Goal: Task Accomplishment & Management: Manage account settings

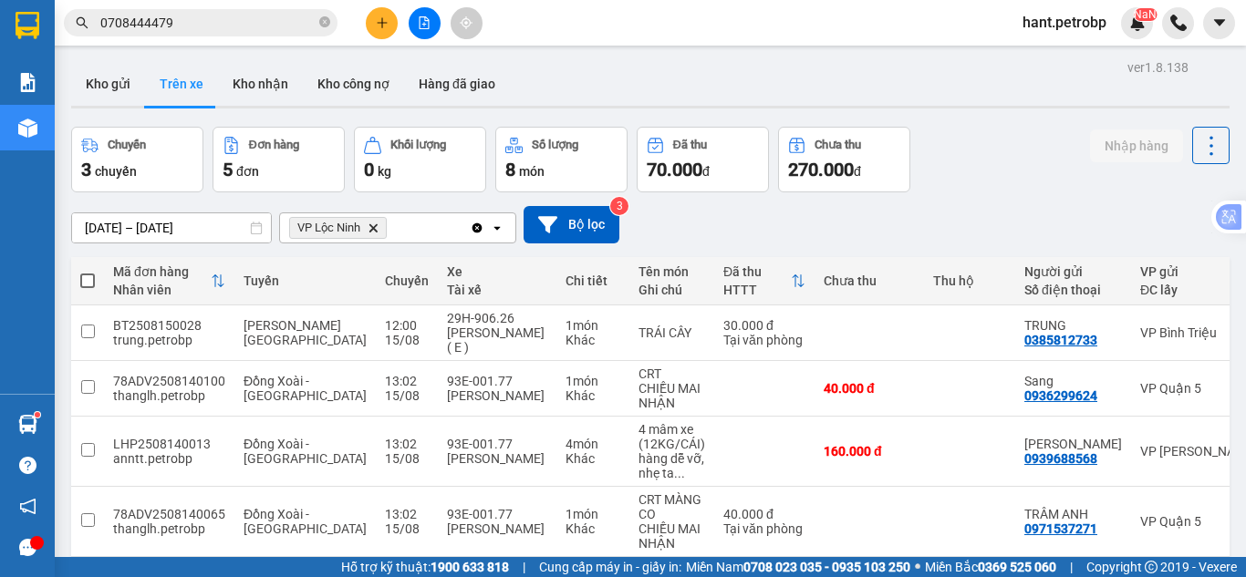
scroll to position [0, 283]
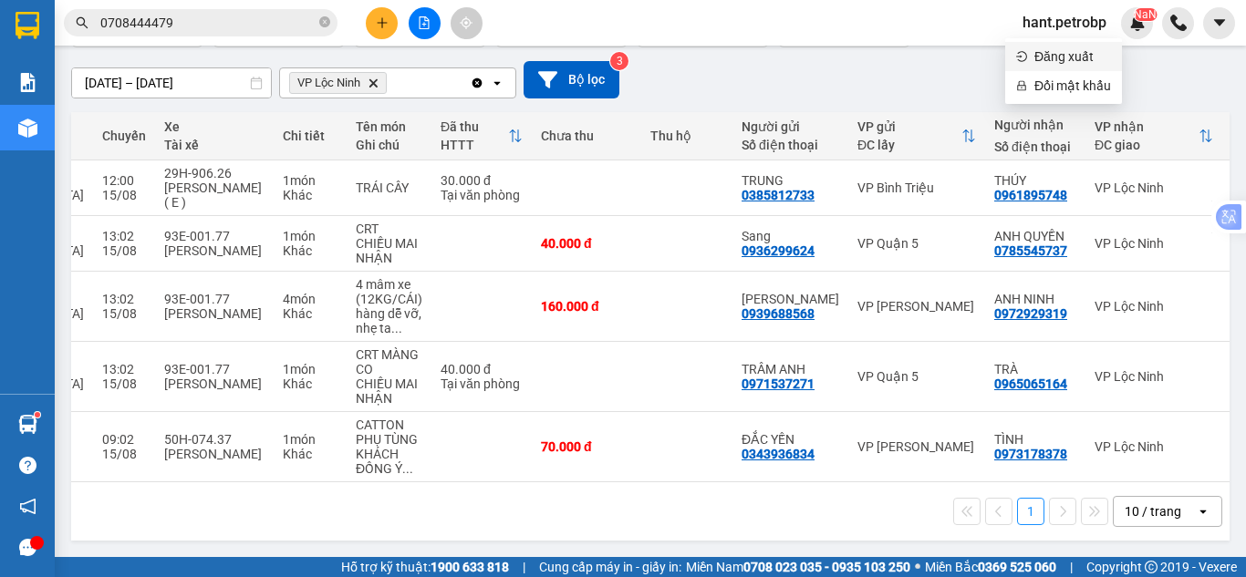
click at [1043, 56] on span "Đăng xuất" at bounding box center [1072, 57] width 77 height 20
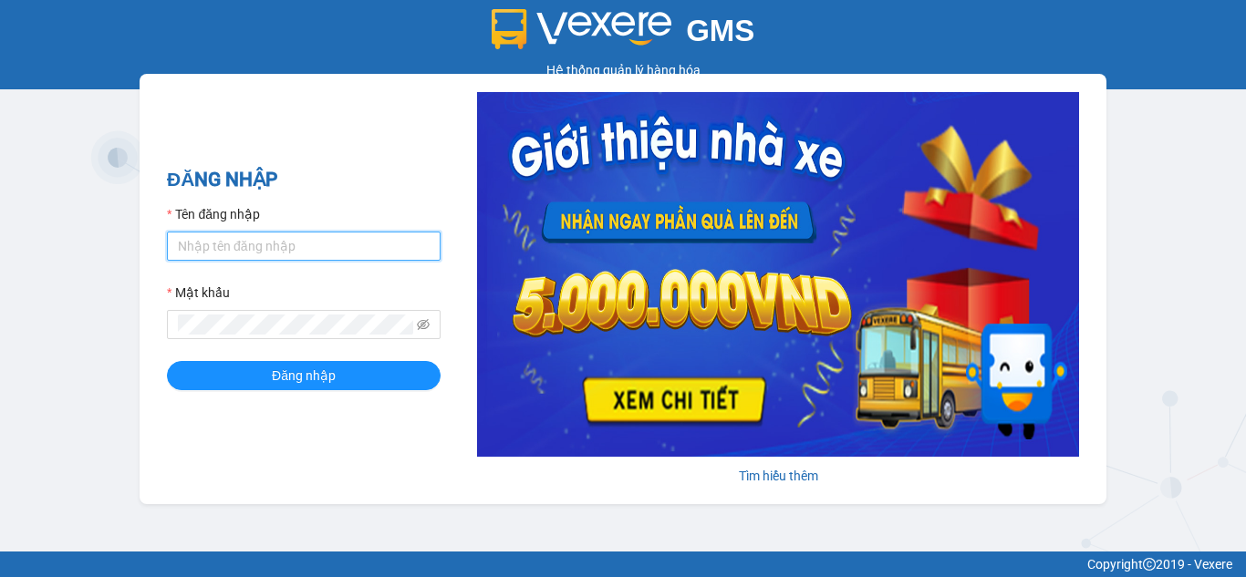
click at [310, 242] on input "Tên đăng nhập" at bounding box center [304, 246] width 274 height 29
type input "nhungnth.petrobp"
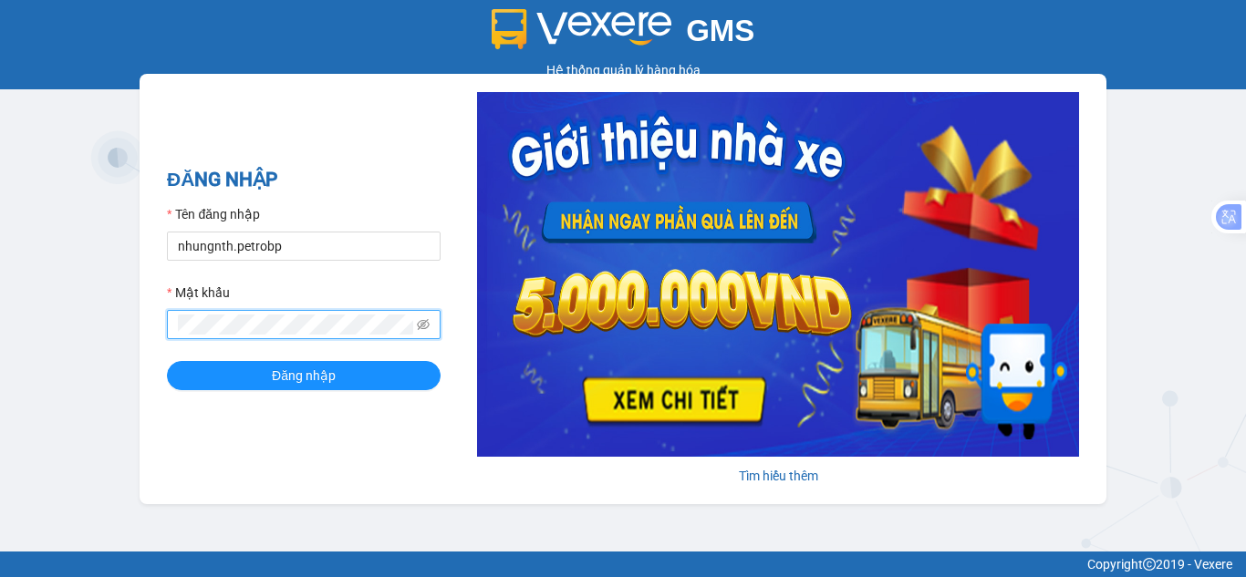
click at [167, 361] on button "Đăng nhập" at bounding box center [304, 375] width 274 height 29
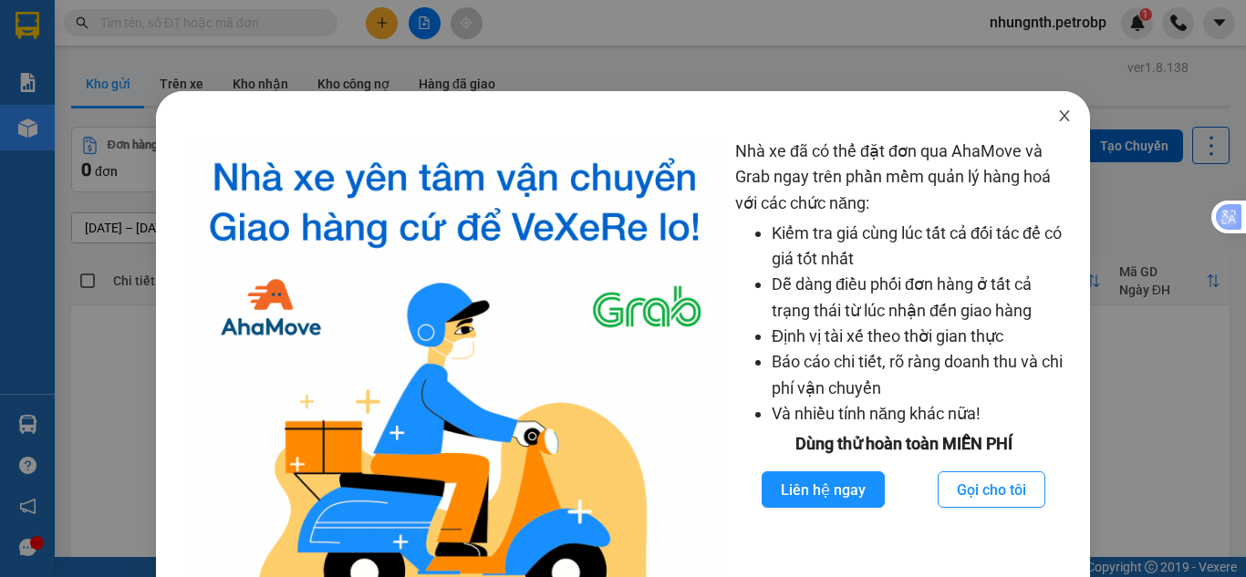
click at [1057, 117] on icon "close" at bounding box center [1064, 116] width 15 height 15
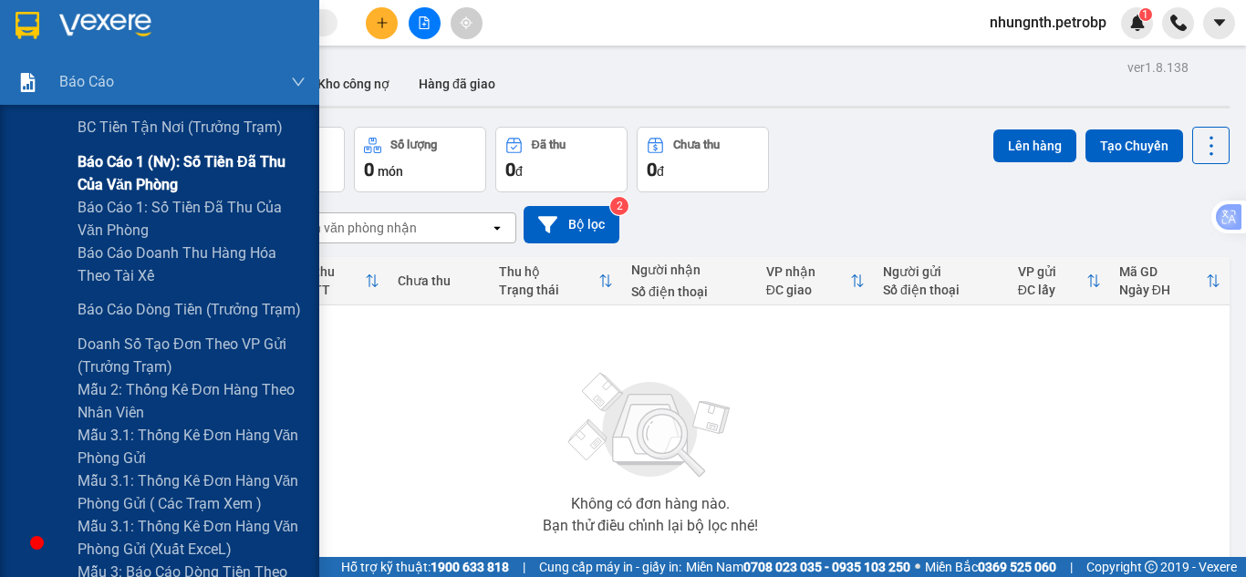
drag, startPoint x: 144, startPoint y: 181, endPoint x: 194, endPoint y: 181, distance: 50.2
click at [150, 181] on span "Báo cáo 1 (nv): Số tiền đã thu của văn phòng" at bounding box center [192, 173] width 228 height 46
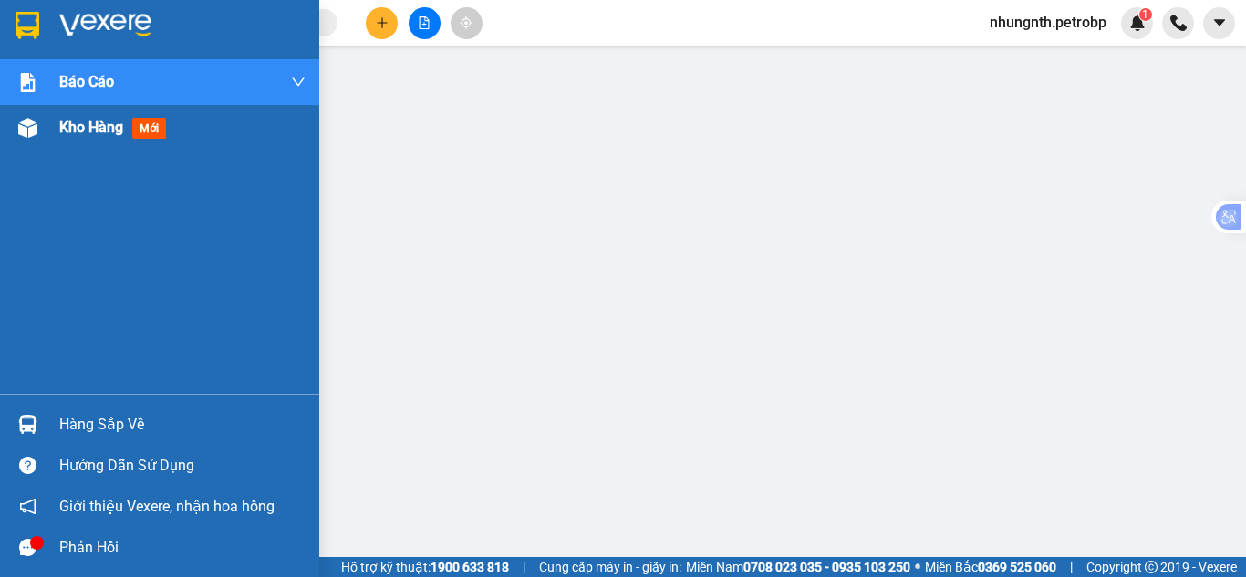
click at [90, 127] on span "Kho hàng" at bounding box center [91, 127] width 64 height 17
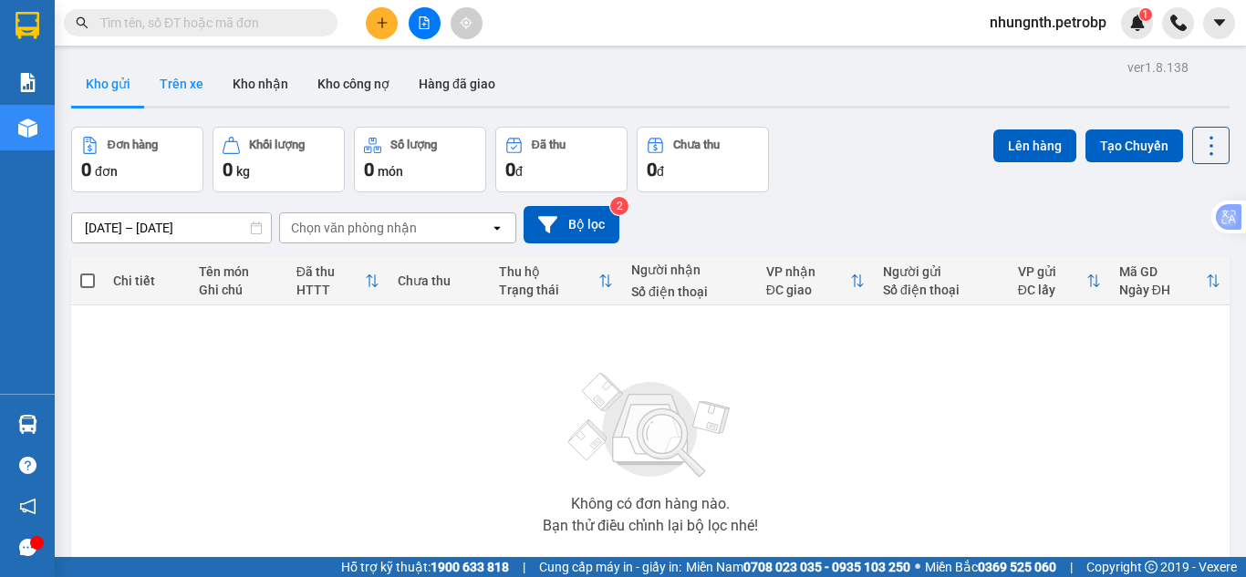
click at [169, 79] on button "Trên xe" at bounding box center [181, 84] width 73 height 44
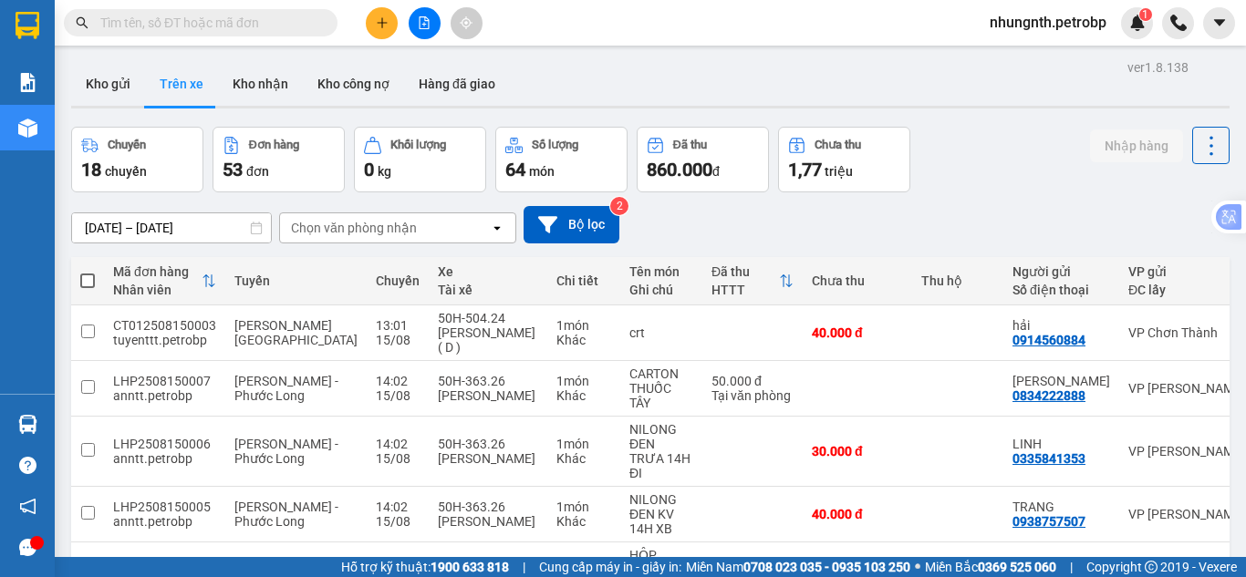
drag, startPoint x: 89, startPoint y: 217, endPoint x: 97, endPoint y: 229, distance: 13.9
click at [89, 218] on input "15/08/2025 – 15/08/2025" at bounding box center [171, 227] width 199 height 29
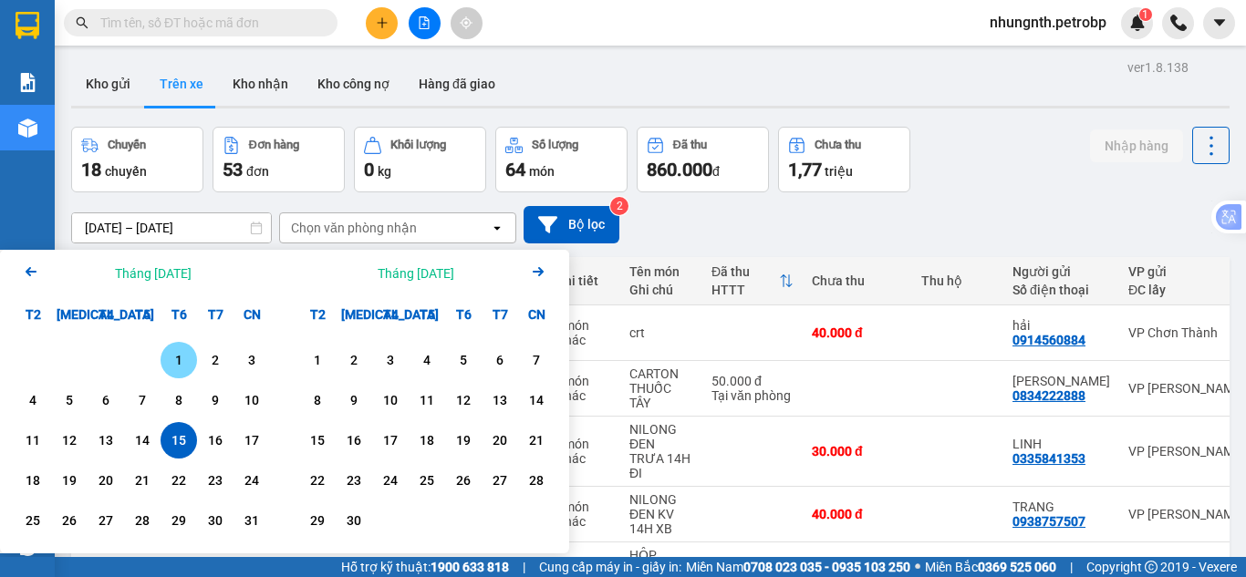
drag, startPoint x: 171, startPoint y: 360, endPoint x: 189, endPoint y: 429, distance: 70.8
click at [177, 375] on div "1" at bounding box center [178, 360] width 36 height 36
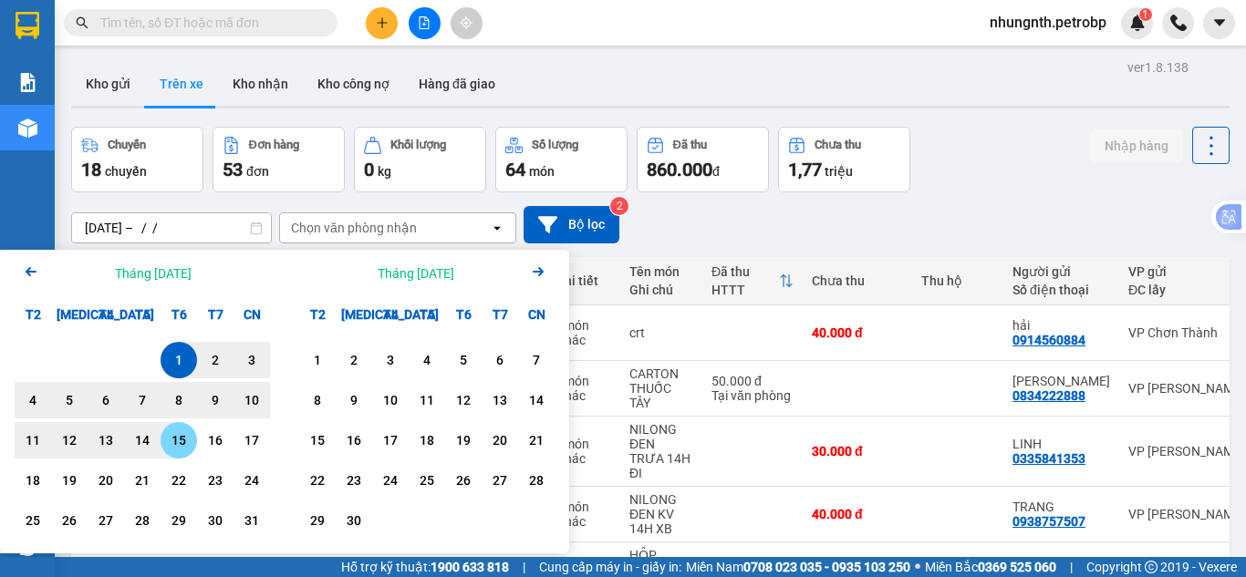
click at [188, 431] on div "15" at bounding box center [179, 440] width 26 height 22
type input "01/08/2025 – 15/08/2025"
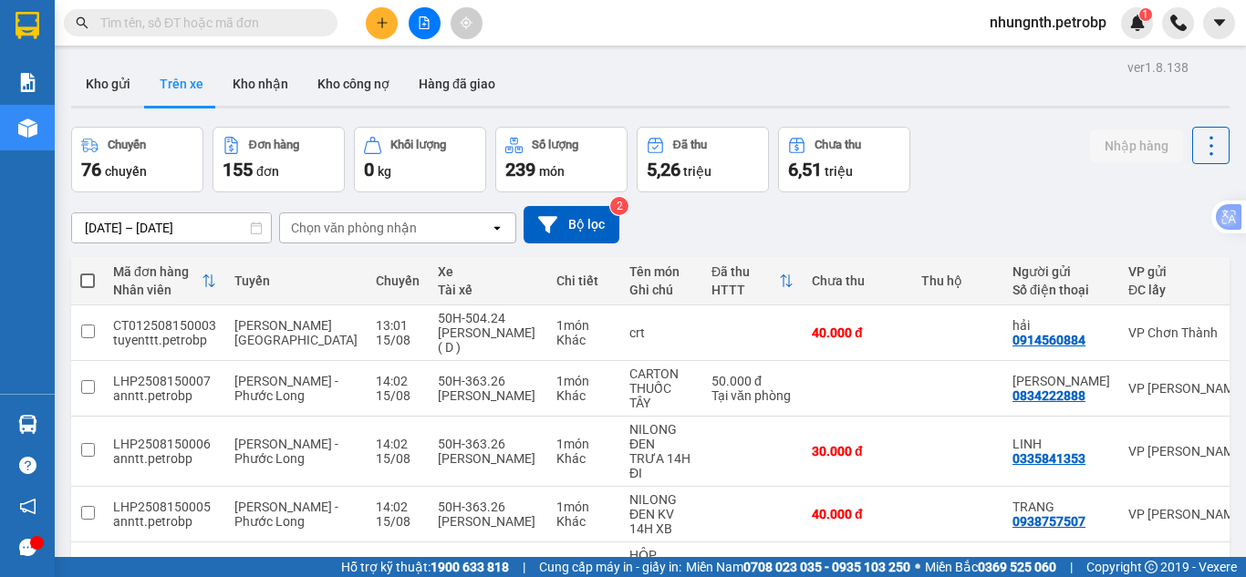
click at [332, 225] on div "Chọn văn phòng nhận" at bounding box center [354, 228] width 126 height 18
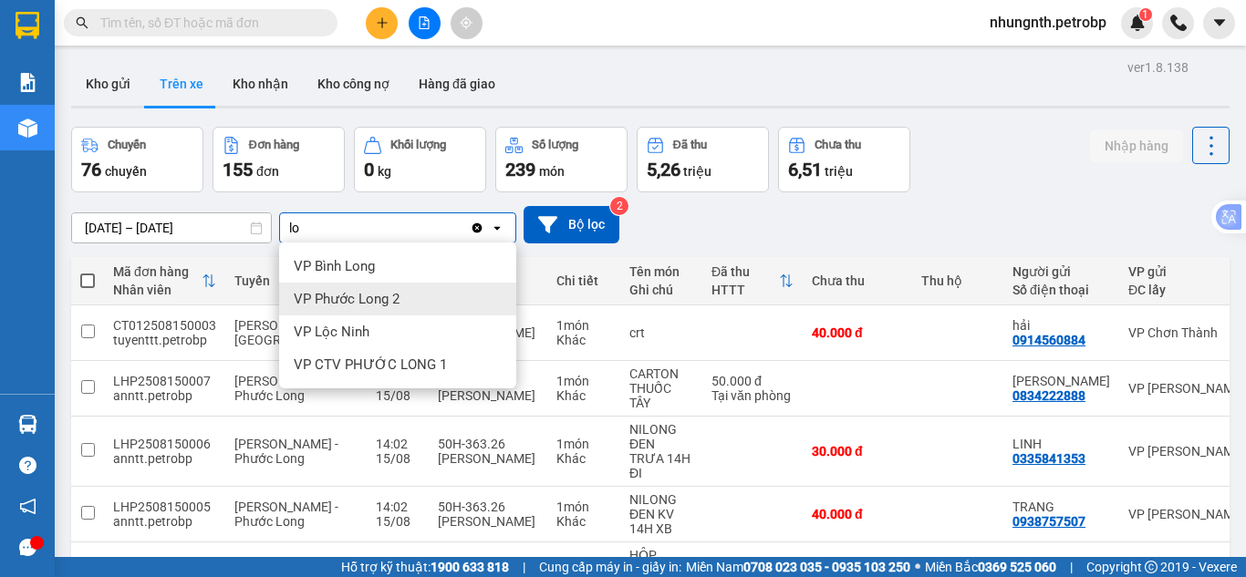
type input "lo"
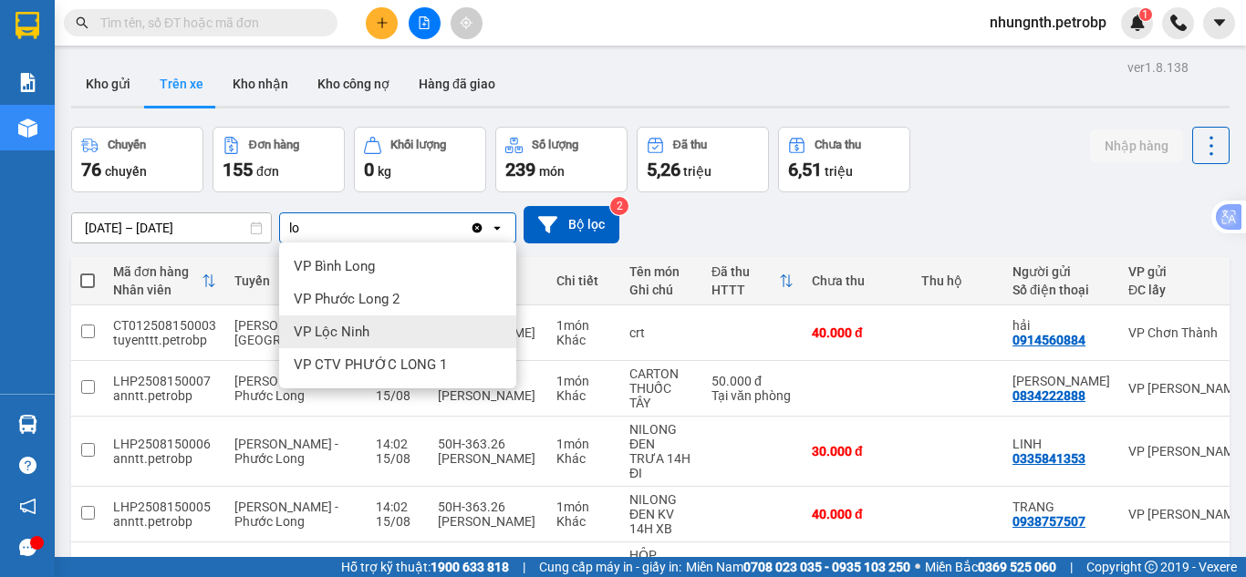
click at [338, 332] on span "VP Lộc Ninh" at bounding box center [332, 332] width 76 height 18
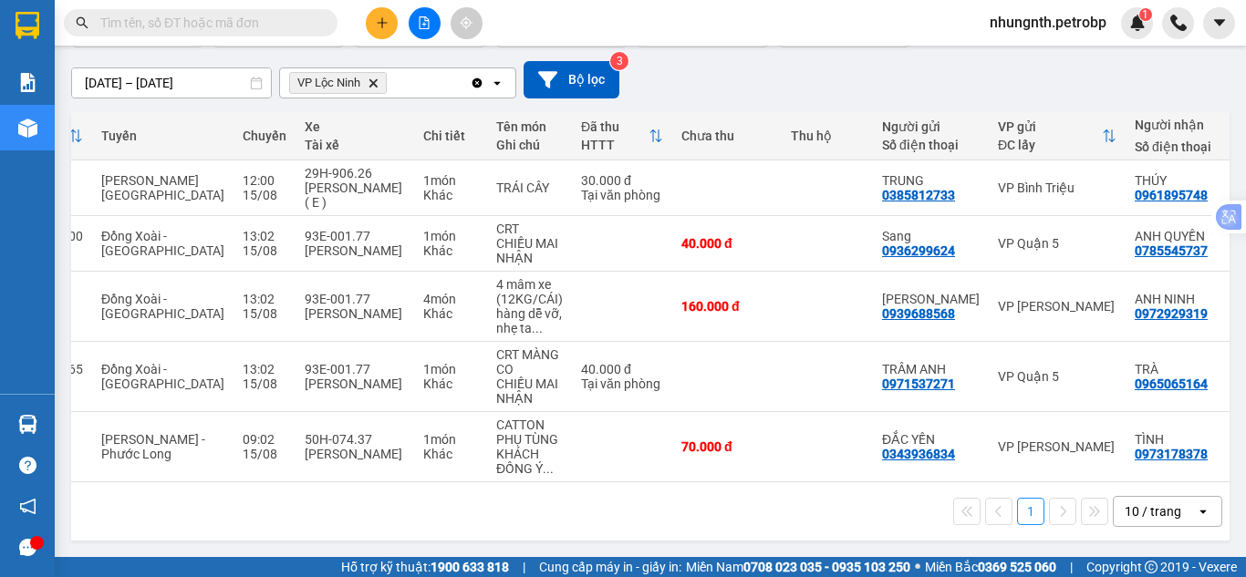
scroll to position [0, 158]
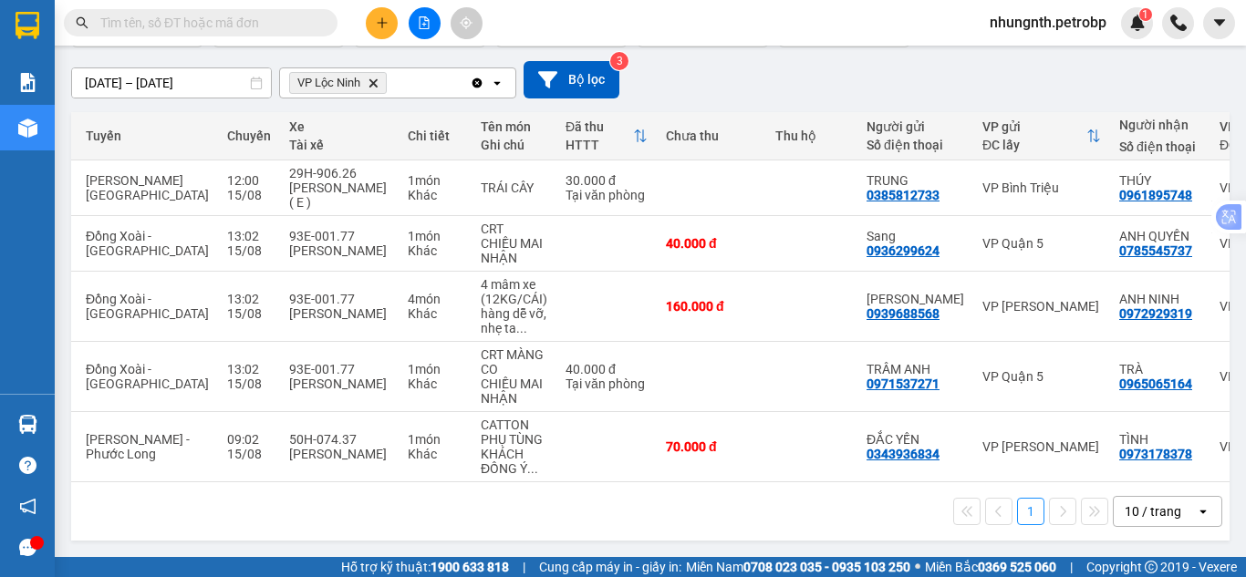
click at [377, 78] on icon "VP Lộc Ninh, close by backspace" at bounding box center [373, 82] width 8 height 8
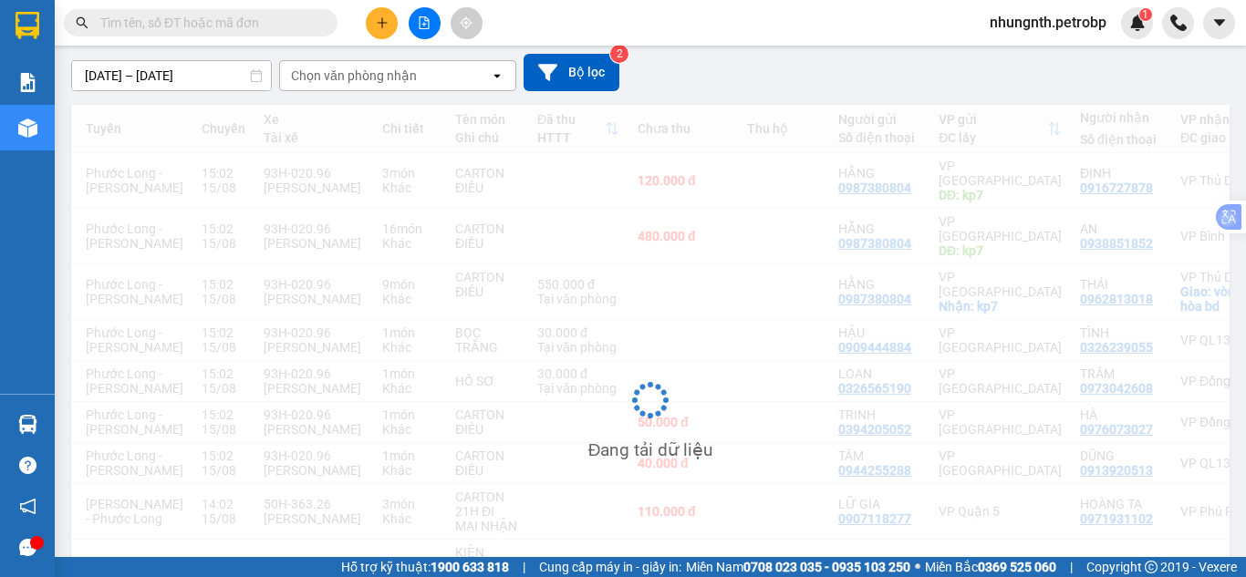
scroll to position [152, 0]
click at [378, 26] on icon "plus" at bounding box center [382, 22] width 13 height 13
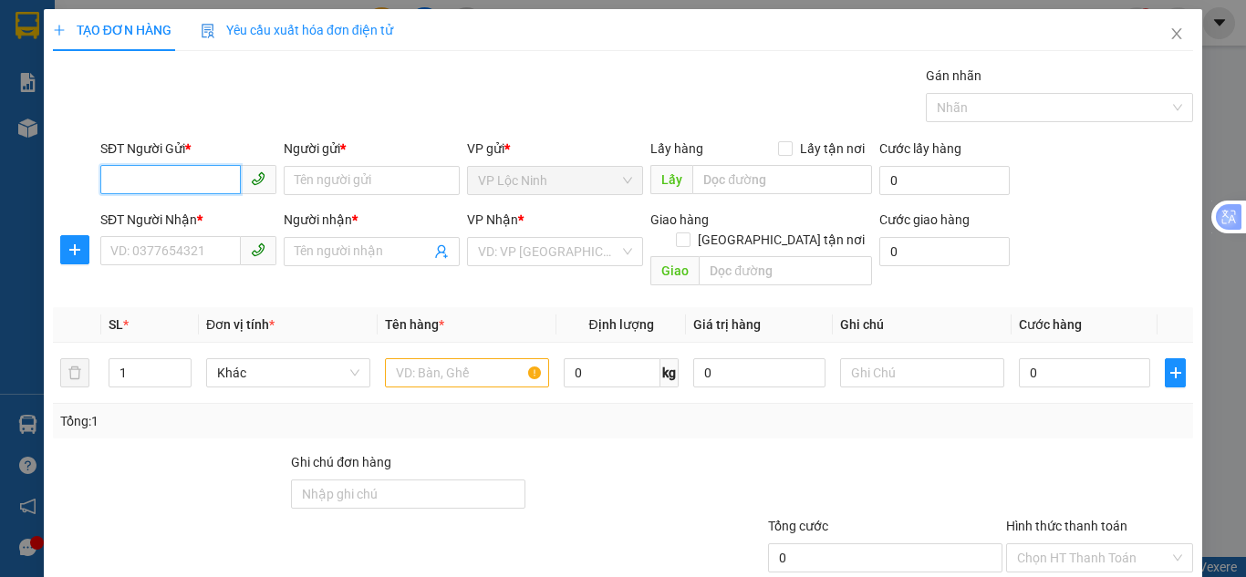
click at [142, 182] on input "SĐT Người Gửi *" at bounding box center [170, 179] width 140 height 29
type input "0962112602"
click at [170, 217] on div "0962112602 - TRÂM" at bounding box center [186, 217] width 152 height 20
type input "TRÂM"
type input "0395857779"
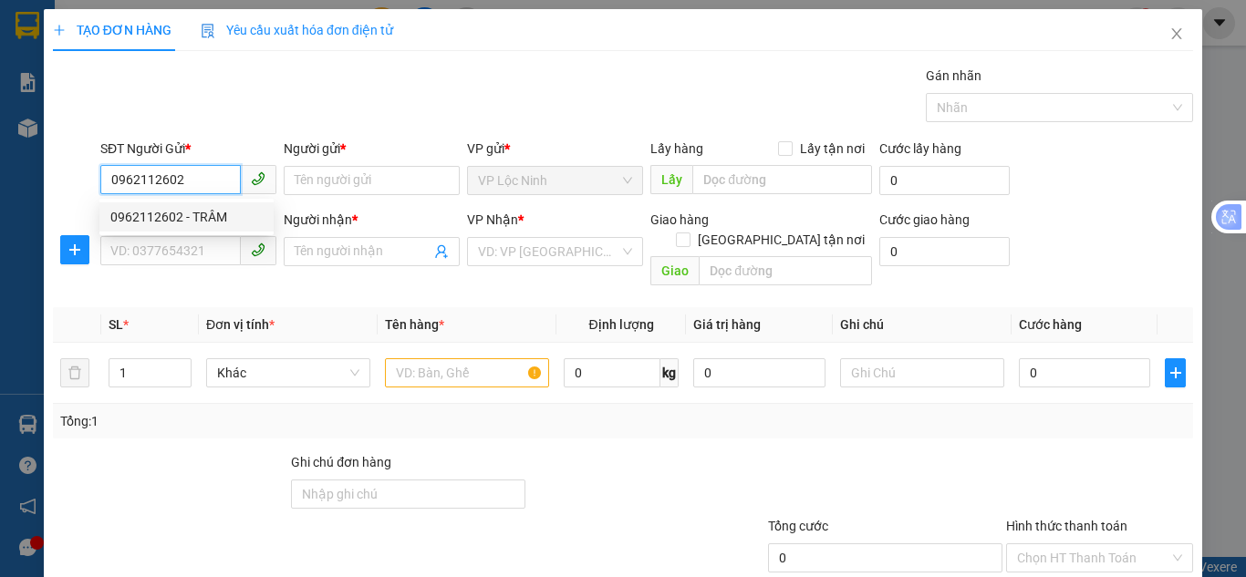
type input "TUẤN"
type input "40.000"
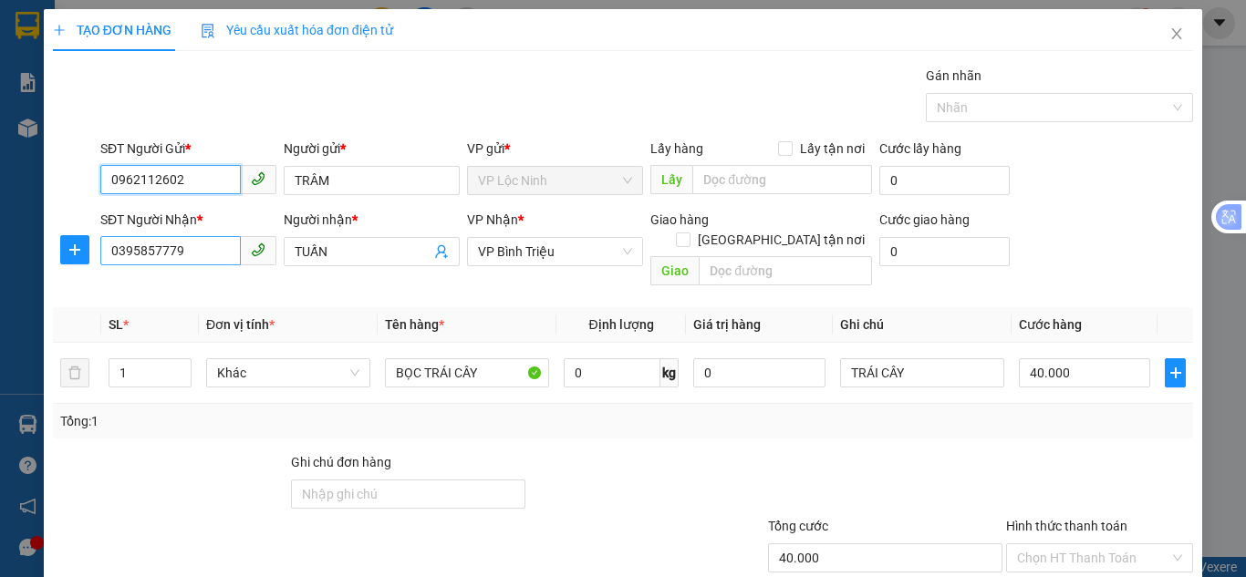
type input "0962112602"
drag, startPoint x: 206, startPoint y: 253, endPoint x: 93, endPoint y: 250, distance: 113.1
click at [93, 250] on div "SĐT Người Nhận * 0395857779 Người nhận * TUẤN VP Nhận * VP Bình Triệu Giao hàng…" at bounding box center [622, 252] width 1143 height 84
type input "0944670449"
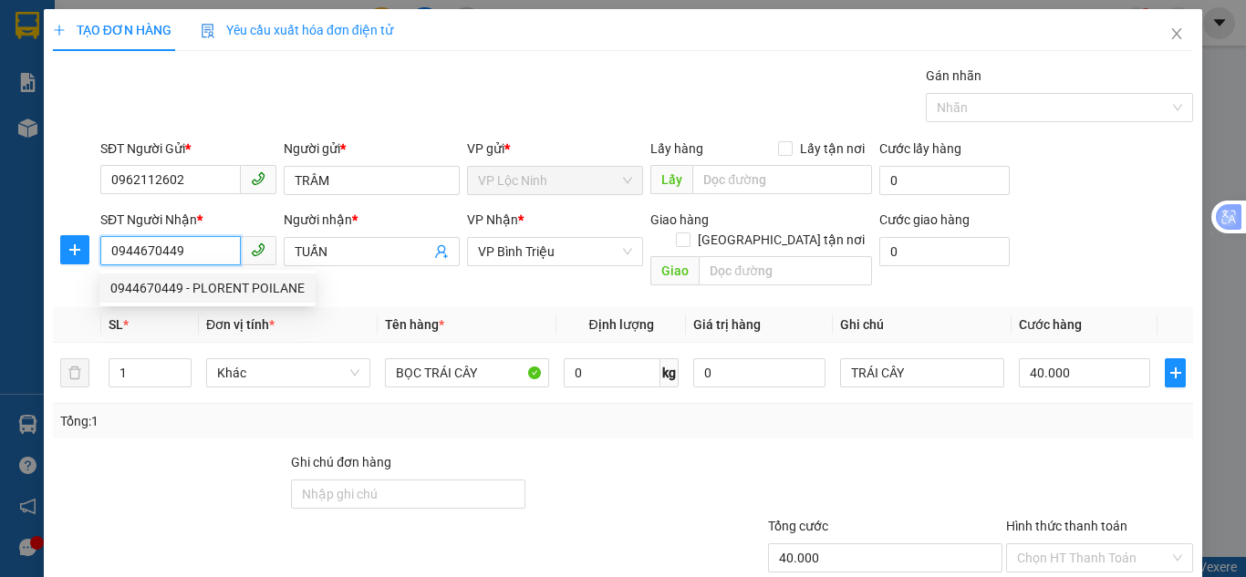
click at [214, 294] on div "0944670449 - PLORENT POILANE" at bounding box center [207, 288] width 194 height 20
type input "PLORENT POILANE"
type input "60.000"
drag, startPoint x: 194, startPoint y: 252, endPoint x: 105, endPoint y: 245, distance: 89.6
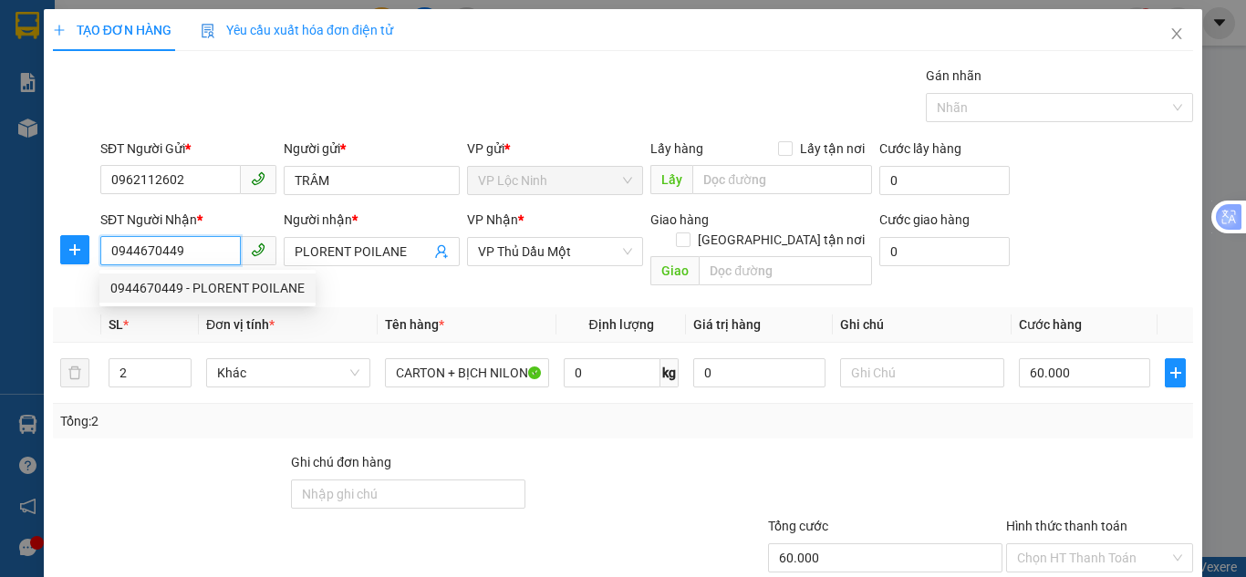
click at [105, 245] on input "0944670449" at bounding box center [170, 250] width 140 height 29
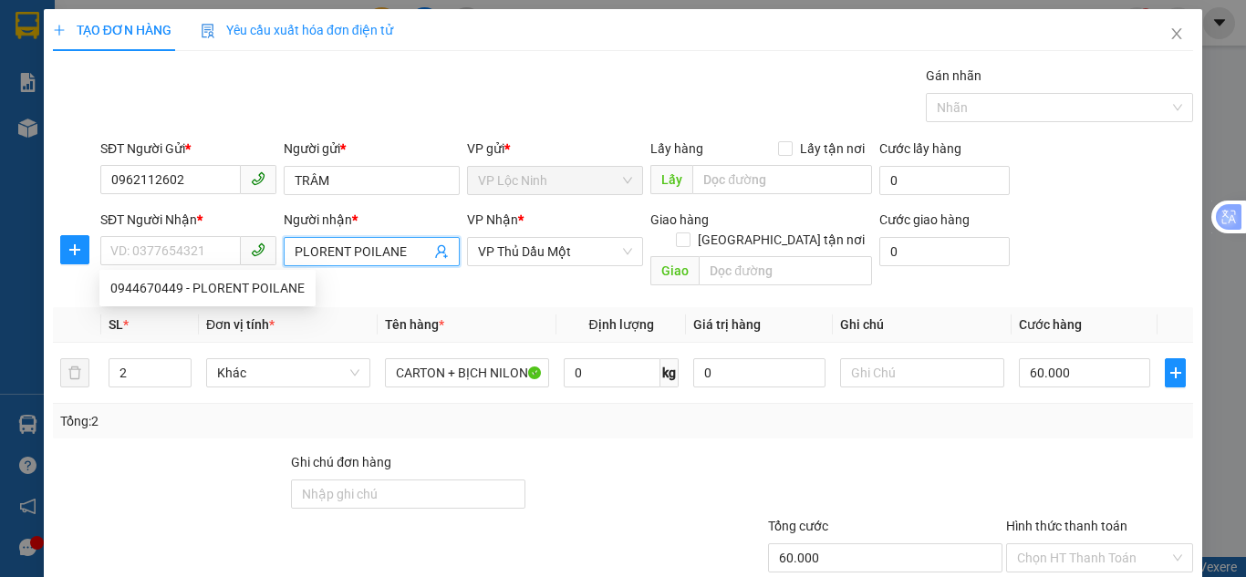
click at [420, 252] on input "PLORENT POILANE" at bounding box center [363, 252] width 136 height 20
click at [70, 253] on icon "plus" at bounding box center [74, 250] width 15 height 15
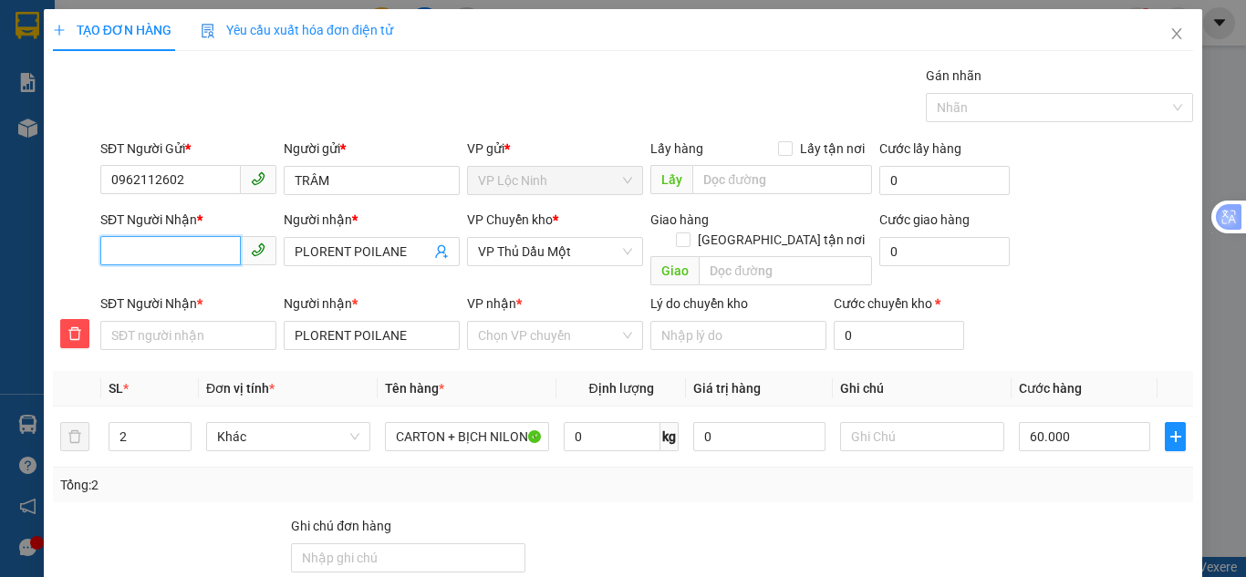
click at [176, 252] on input "SĐT Người Nhận *" at bounding box center [170, 250] width 140 height 29
paste input "0944670449"
type input "0944670449"
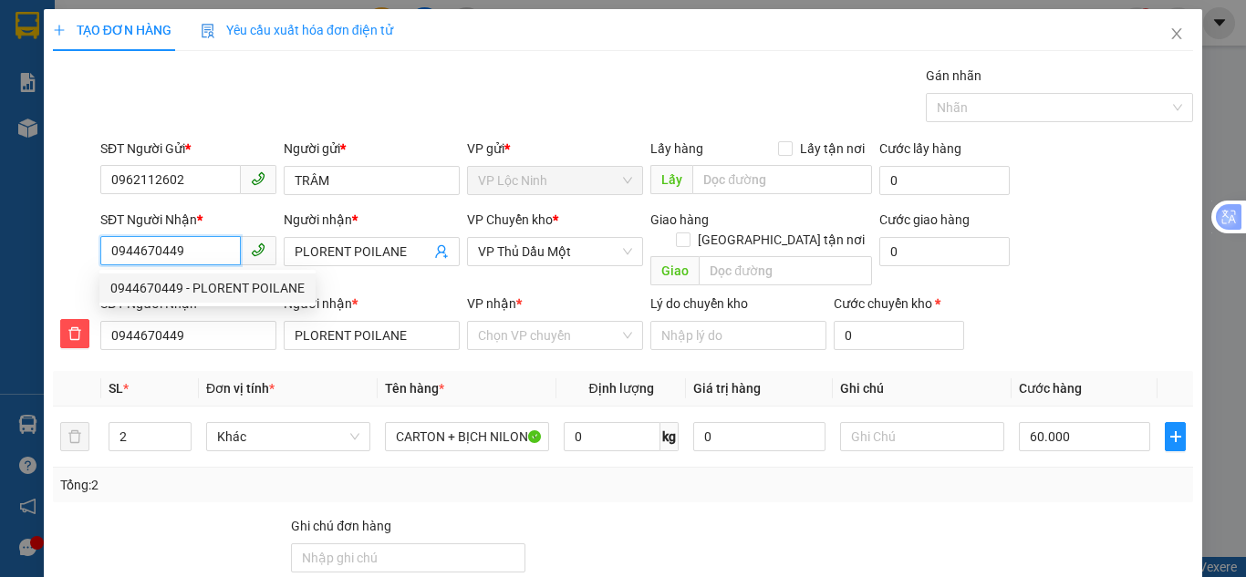
click at [196, 289] on div "0944670449 - PLORENT POILANE" at bounding box center [207, 288] width 194 height 20
click at [565, 256] on span "VP Thủ Dầu Một" at bounding box center [555, 251] width 154 height 27
type input "0944670449"
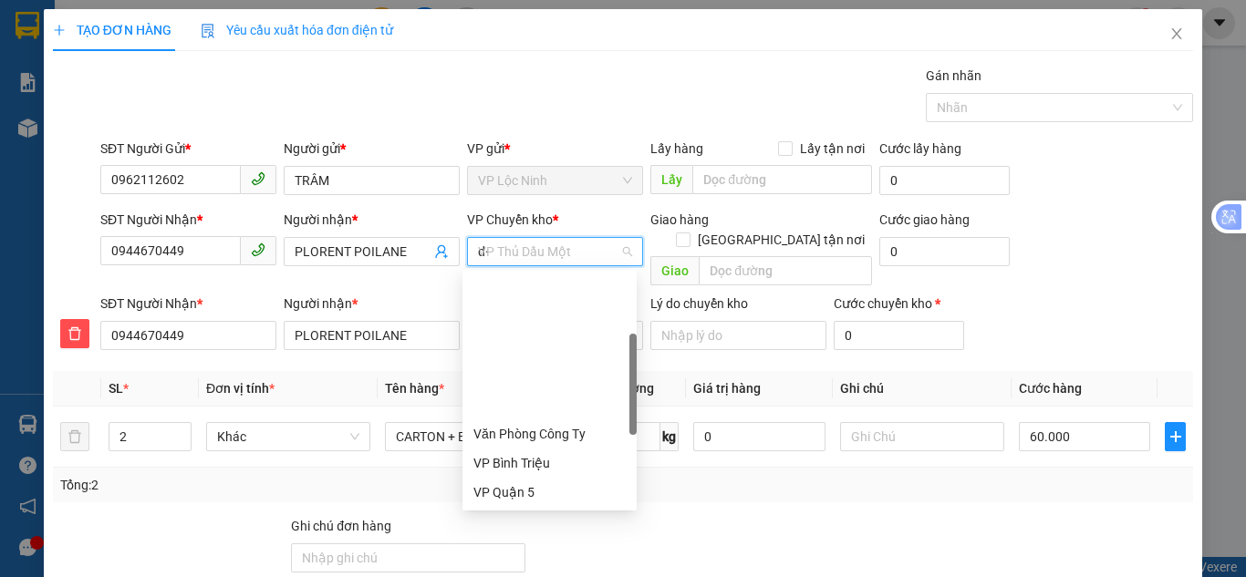
type input "d"
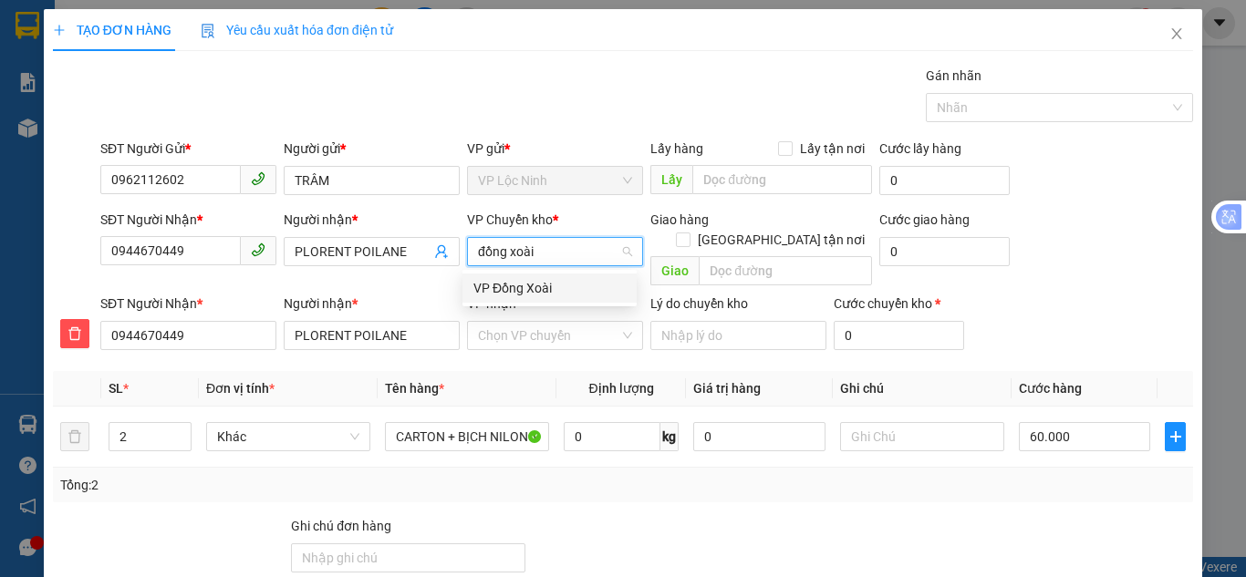
type input "đồng xoài"
click at [531, 287] on div "VP Đồng Xoài" at bounding box center [549, 288] width 152 height 20
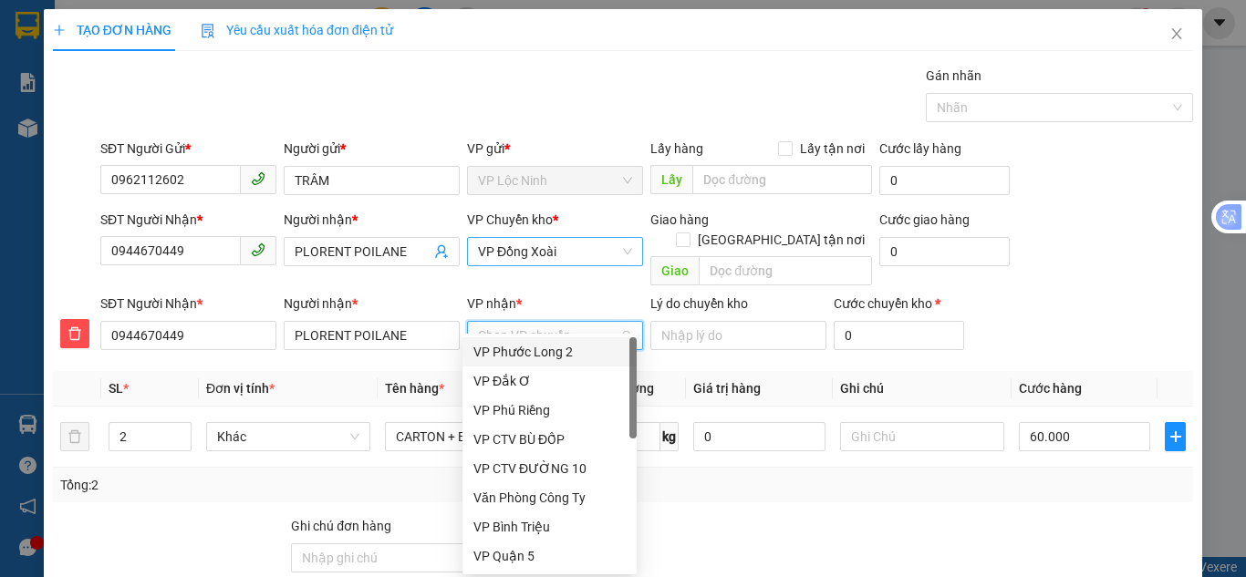
click at [533, 322] on input "VP nhận *" at bounding box center [548, 335] width 141 height 27
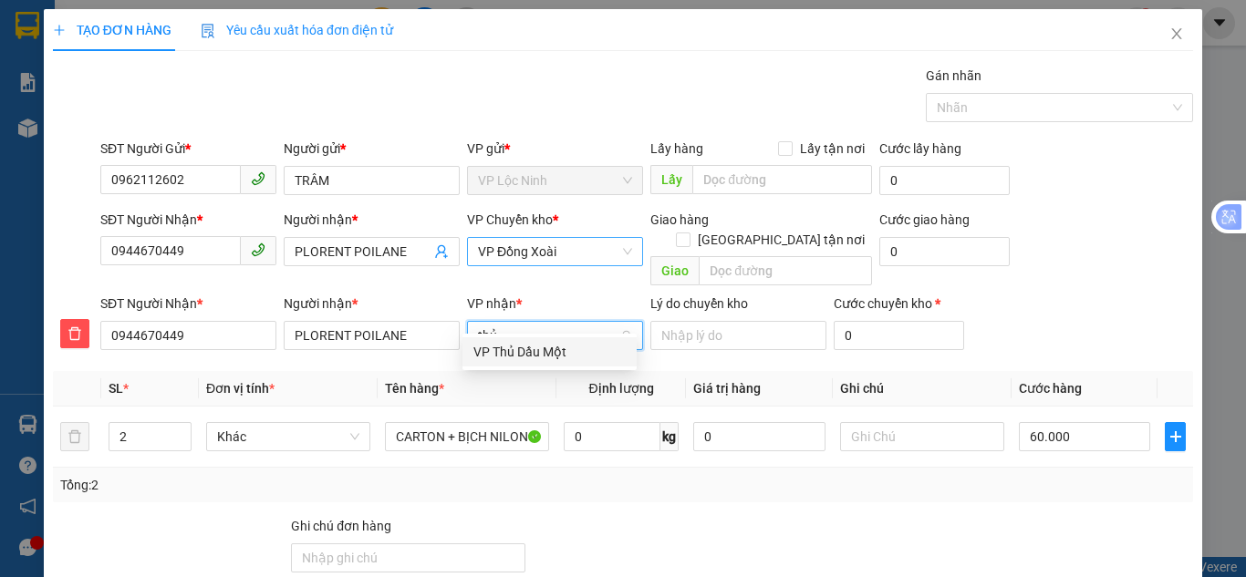
type input "thủ"
click at [530, 350] on div "VP Thủ Dầu Một" at bounding box center [549, 352] width 152 height 20
click at [556, 492] on div "Transit Pickup Surcharge Ids Transit Deliver Surcharge Ids Transit Deliver Surc…" at bounding box center [623, 394] width 1140 height 657
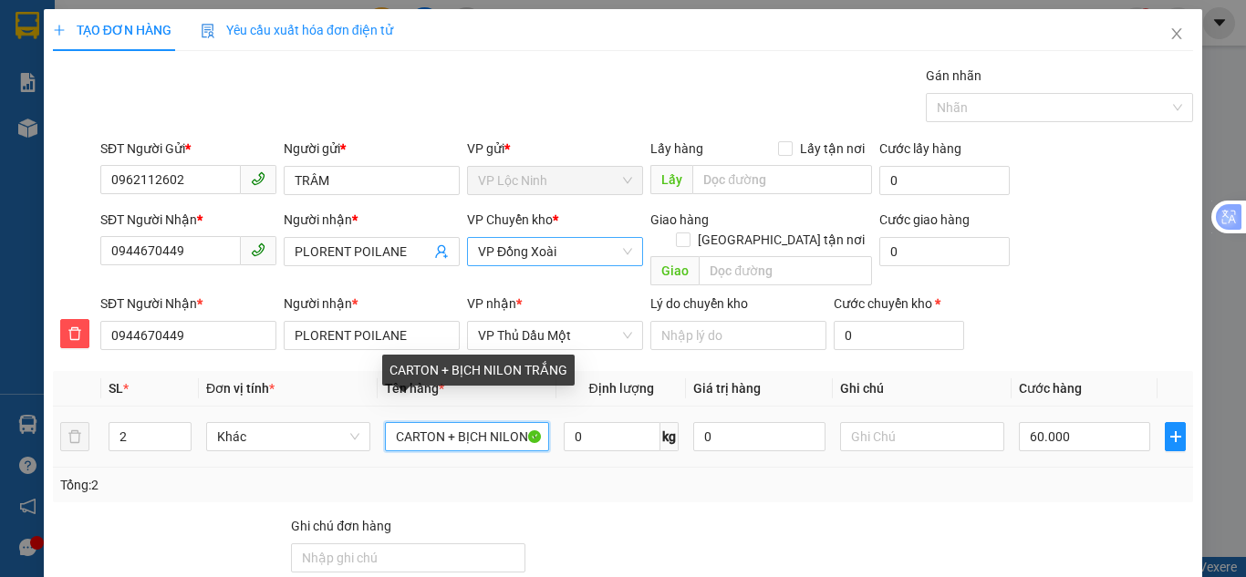
click at [402, 422] on input "CARTON + BỊCH NILON TRẮNG" at bounding box center [467, 436] width 164 height 29
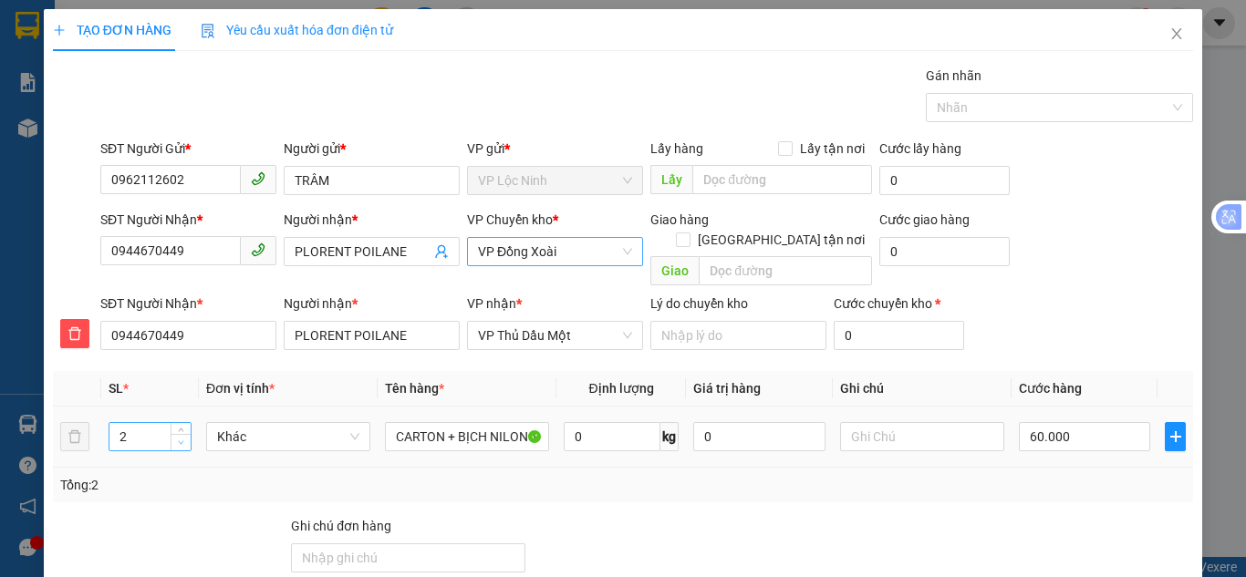
type input "1"
click at [178, 440] on icon "down" at bounding box center [181, 443] width 6 height 6
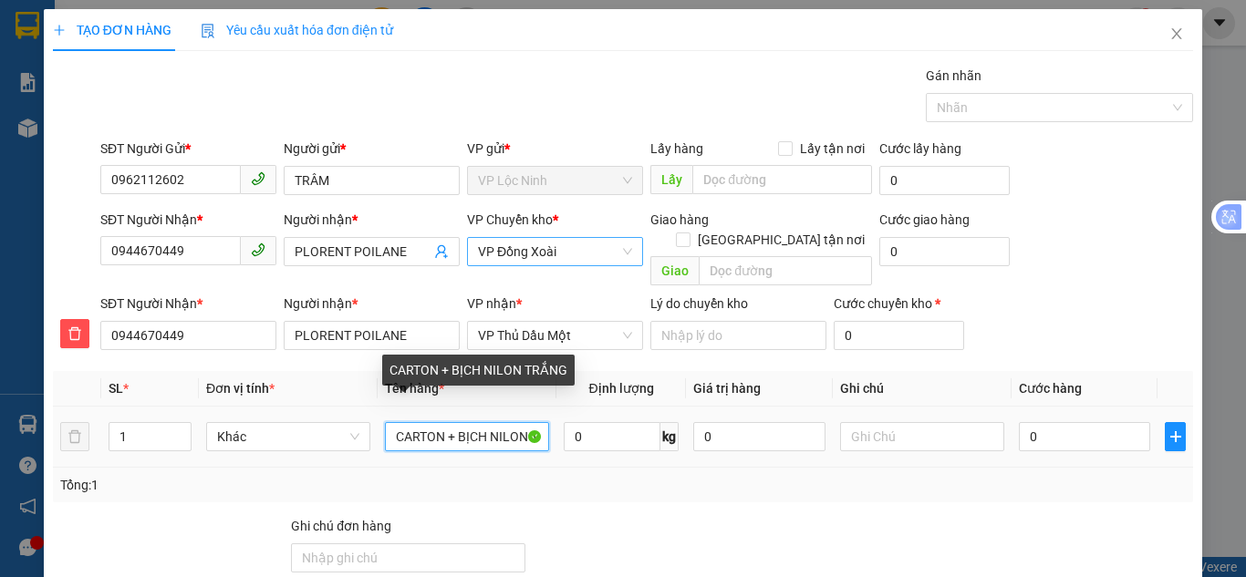
type input "0"
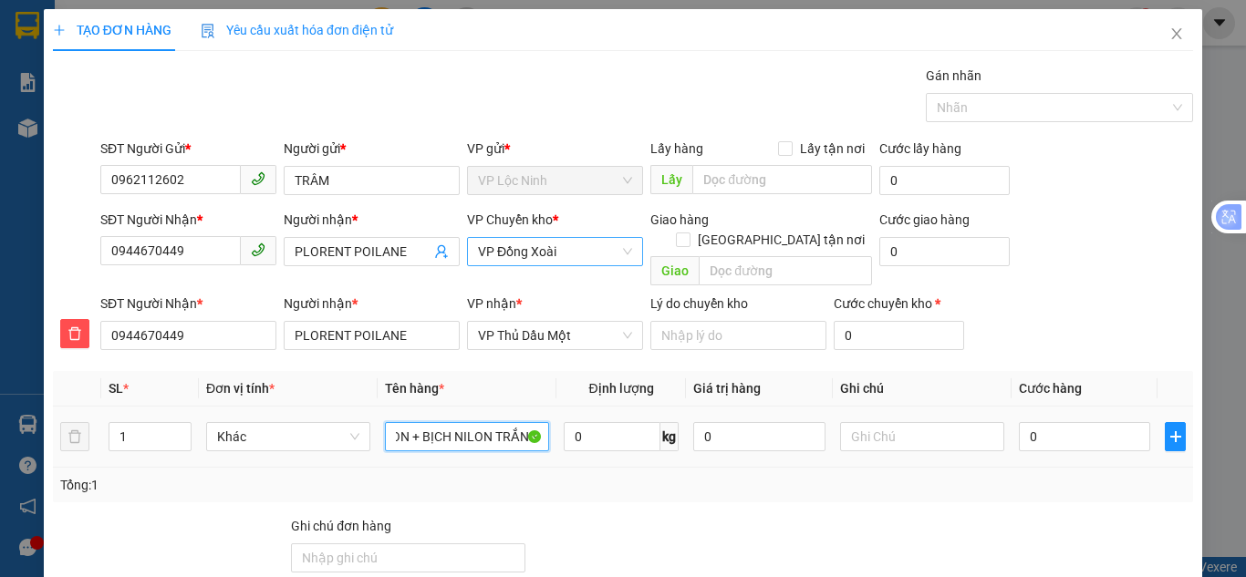
drag, startPoint x: 441, startPoint y: 418, endPoint x: 677, endPoint y: 435, distance: 235.9
click at [677, 435] on tr "1 Khác CARTON + BỊCH NILON TRẮNG 0 kg 0 0" at bounding box center [623, 437] width 1140 height 61
type input "CARTON"
click at [1051, 422] on input "0" at bounding box center [1084, 436] width 131 height 29
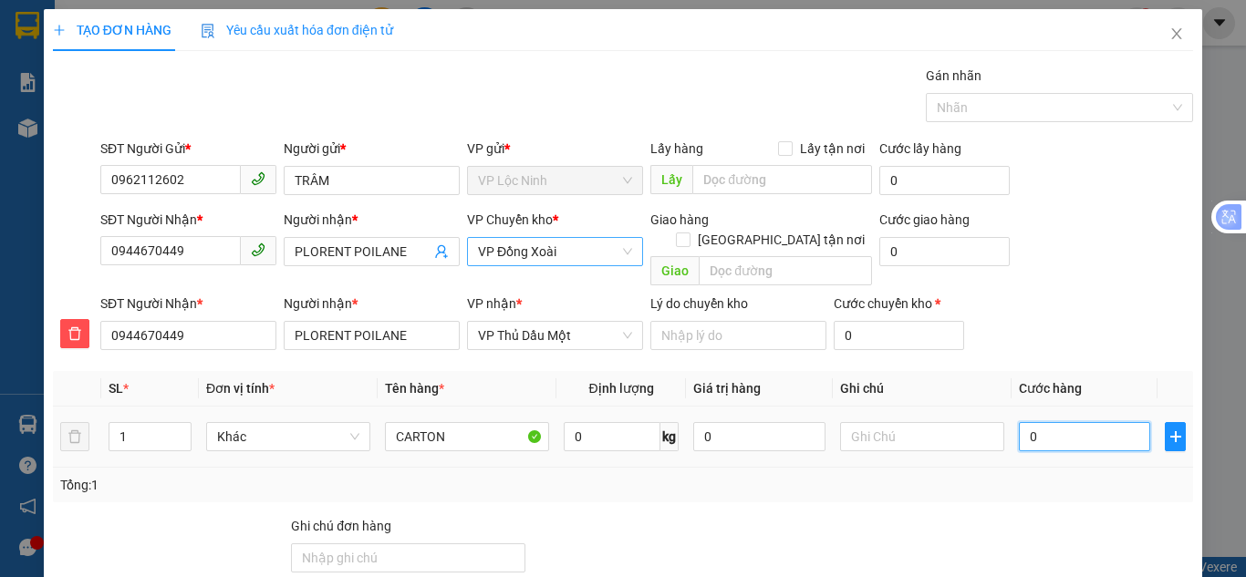
type input "3"
type input "30"
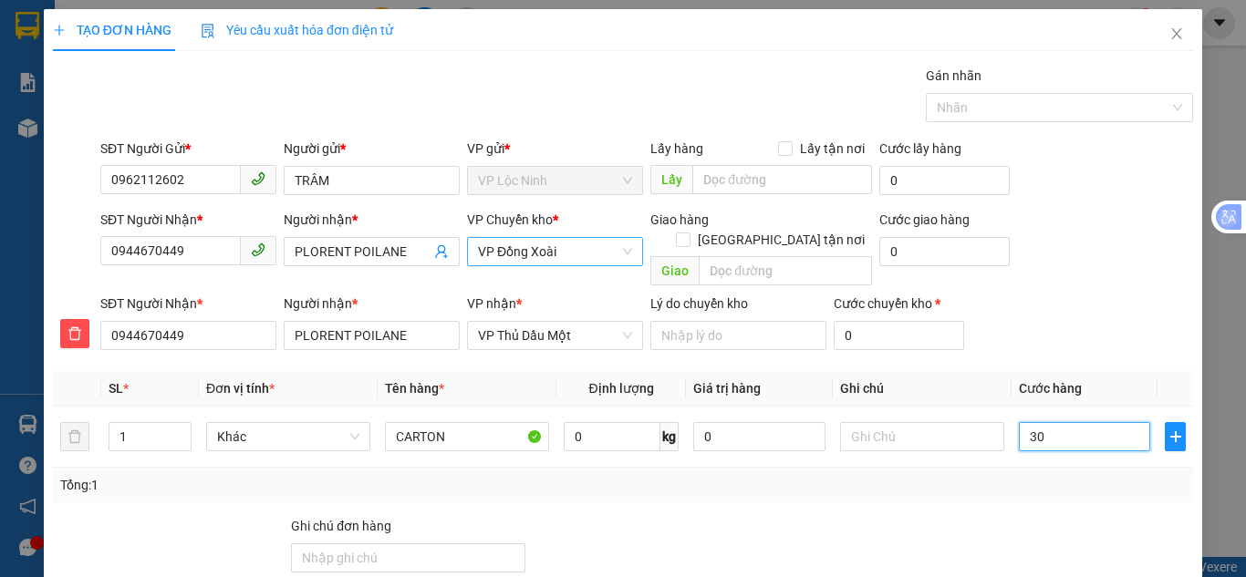
type input "30"
type input "30.000"
click at [772, 475] on div "Tổng: 1" at bounding box center [622, 485] width 1125 height 20
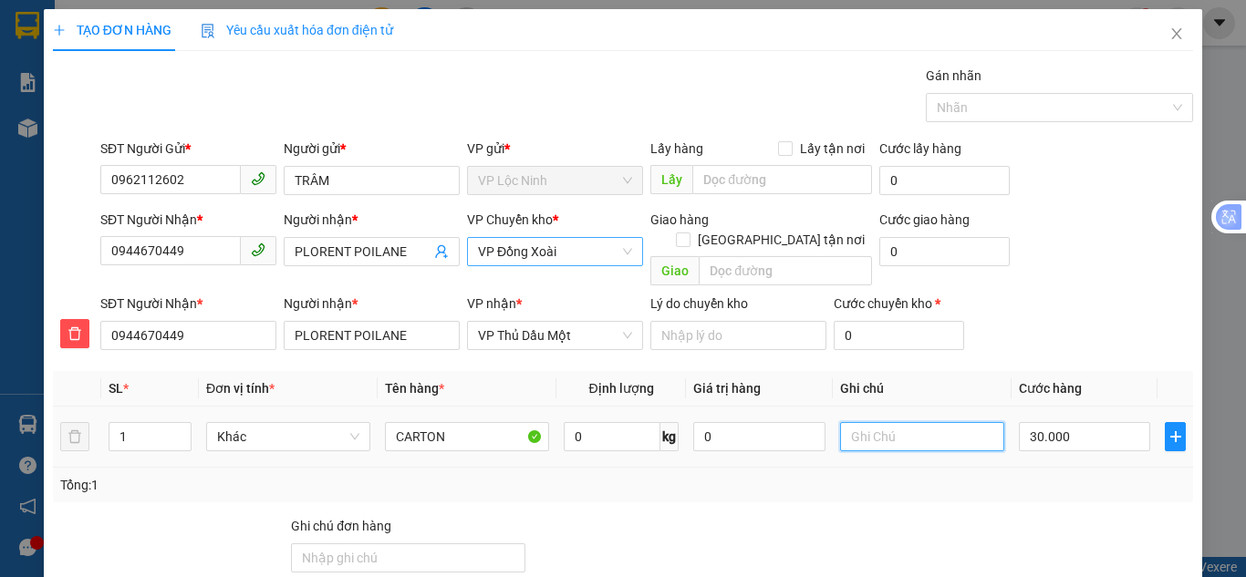
click at [852, 422] on input "text" at bounding box center [922, 436] width 164 height 29
type input "mai đi"
click at [590, 488] on div "Transit Pickup Surcharge Ids Transit Deliver Surcharge Ids Transit Deliver Surc…" at bounding box center [623, 394] width 1140 height 657
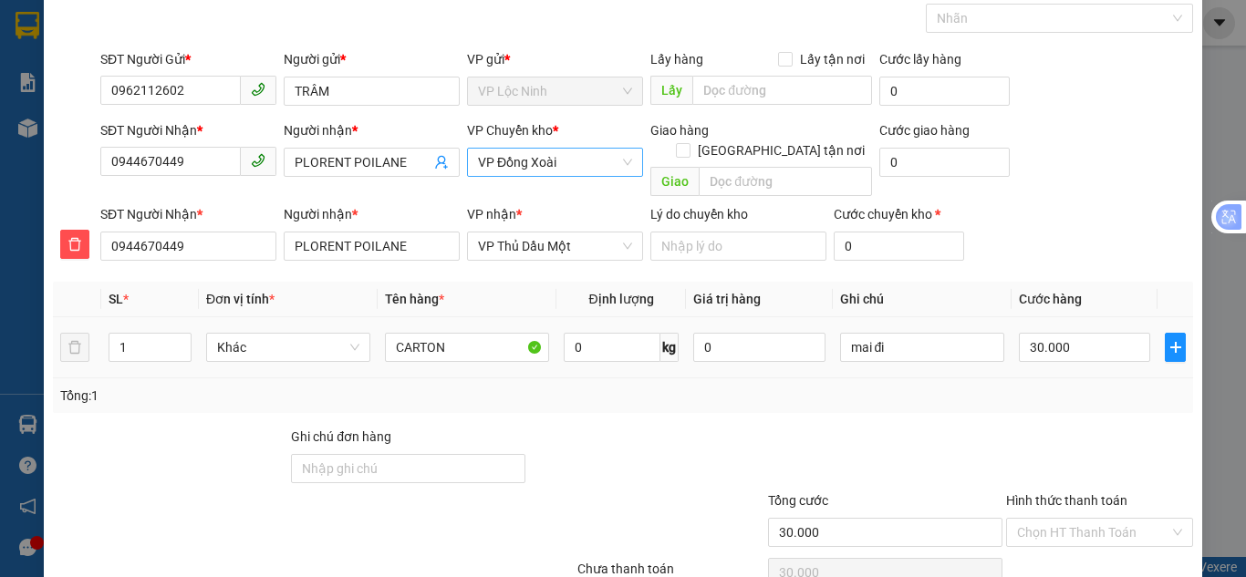
scroll to position [161, 0]
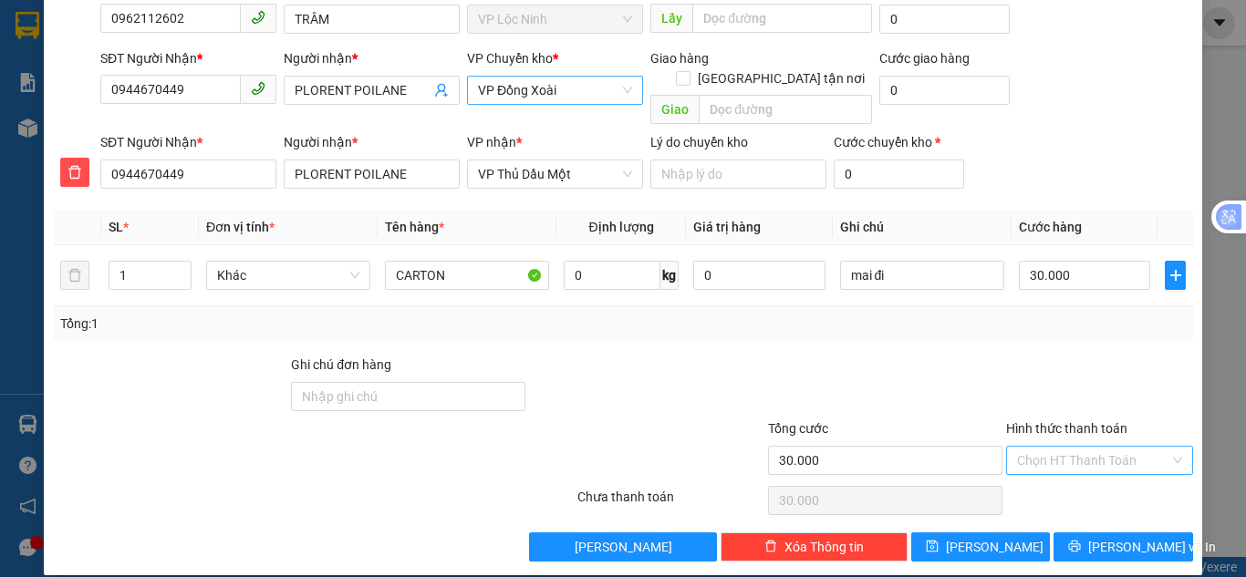
click at [1066, 447] on input "Hình thức thanh toán" at bounding box center [1093, 460] width 152 height 27
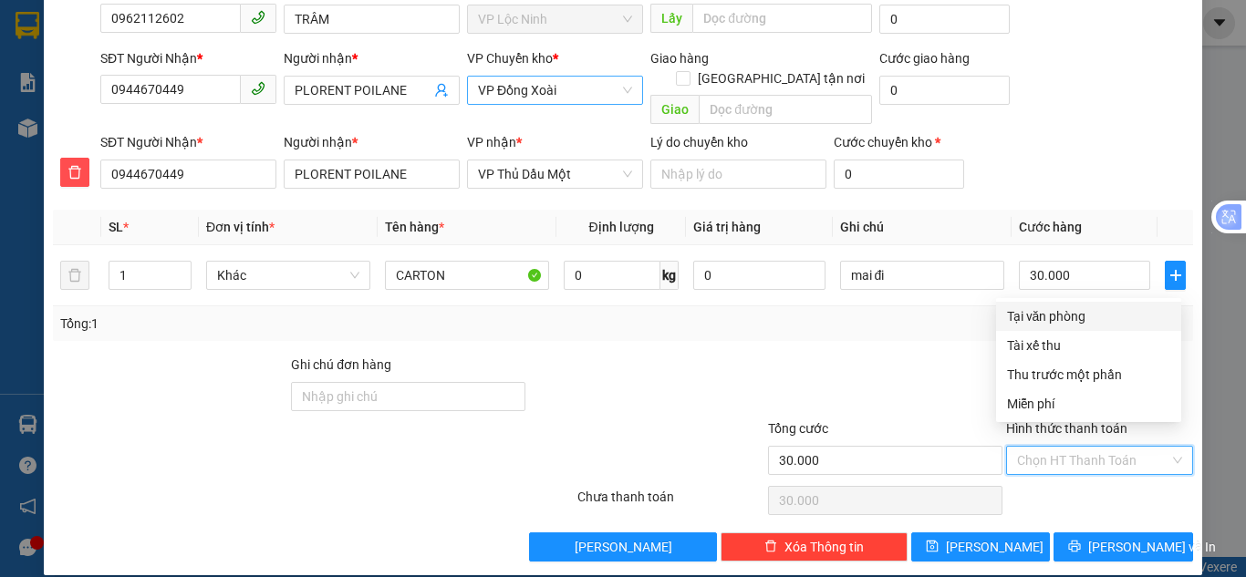
click at [1024, 326] on div "Tại văn phòng" at bounding box center [1088, 316] width 163 height 20
type input "0"
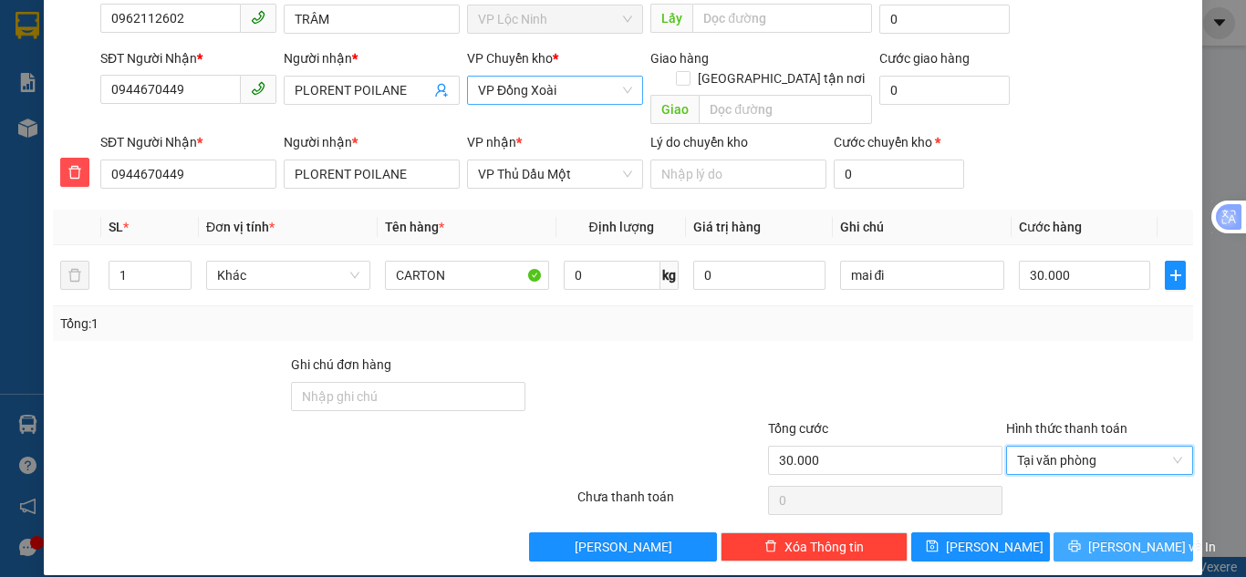
click at [1081, 541] on icon "printer" at bounding box center [1075, 547] width 12 height 12
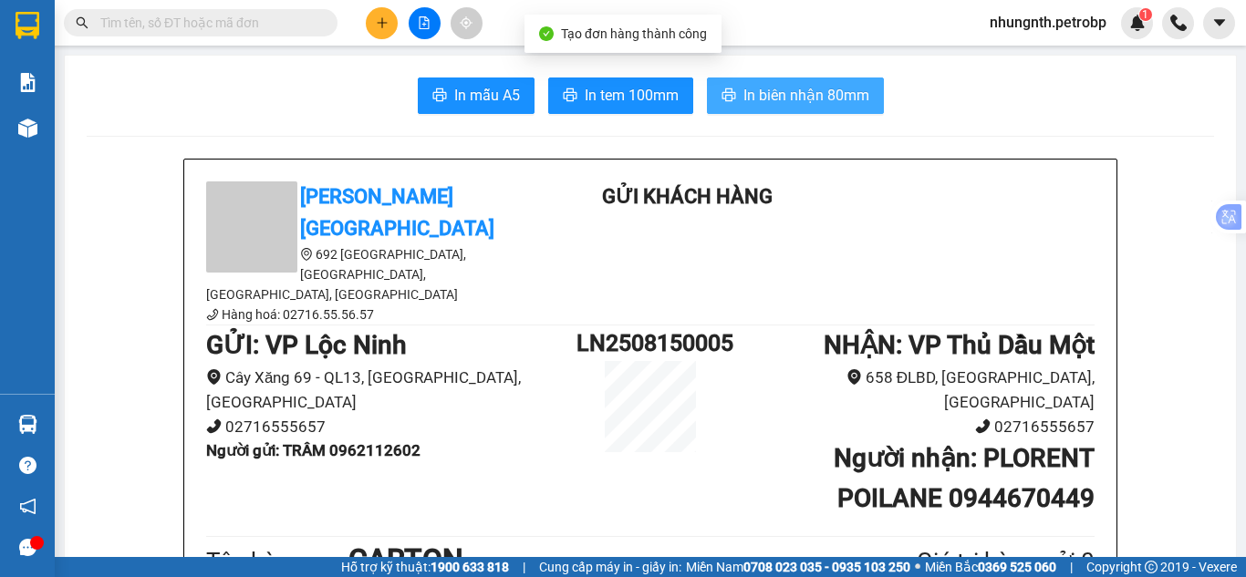
click at [760, 105] on span "In biên nhận 80mm" at bounding box center [806, 95] width 126 height 23
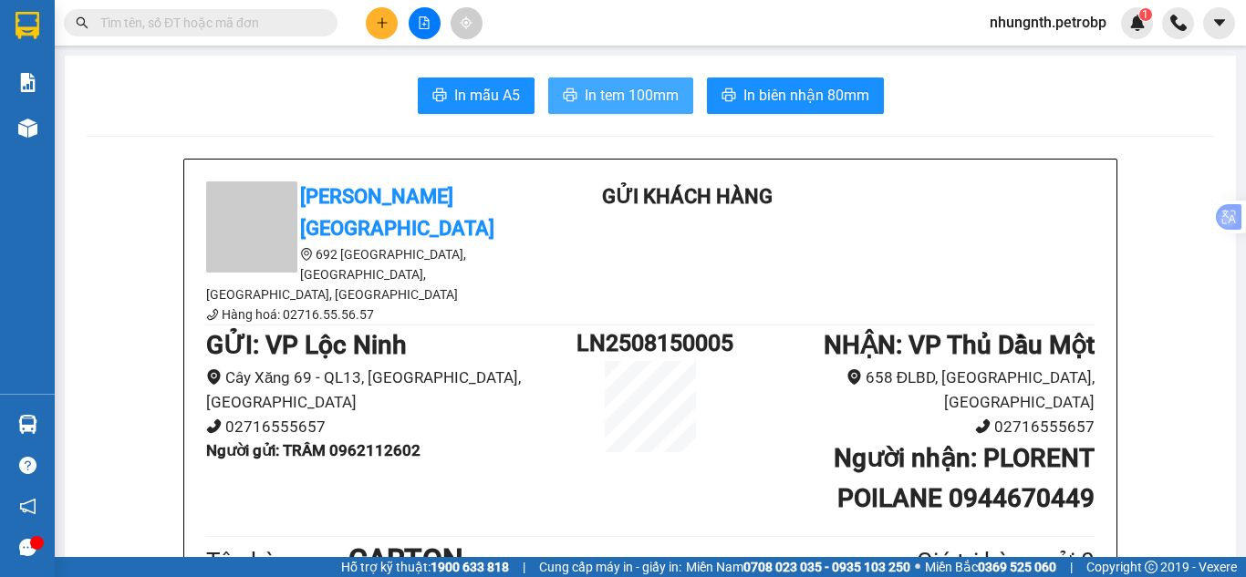
click at [672, 98] on button "In tem 100mm" at bounding box center [620, 96] width 145 height 36
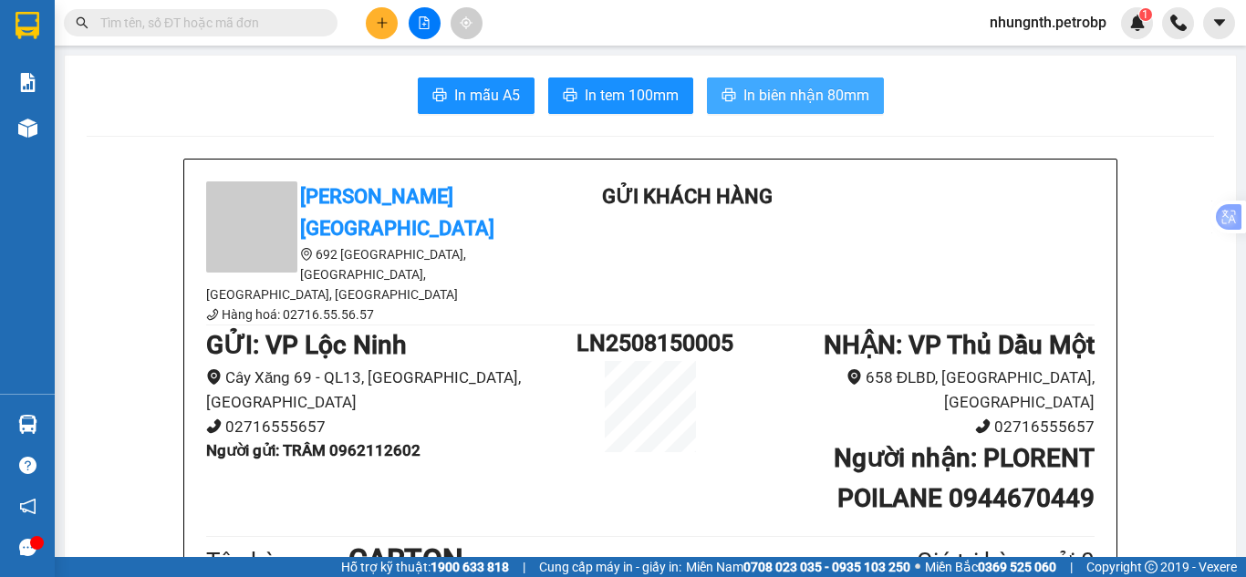
click at [707, 93] on button "In biên nhận 80mm" at bounding box center [795, 96] width 177 height 36
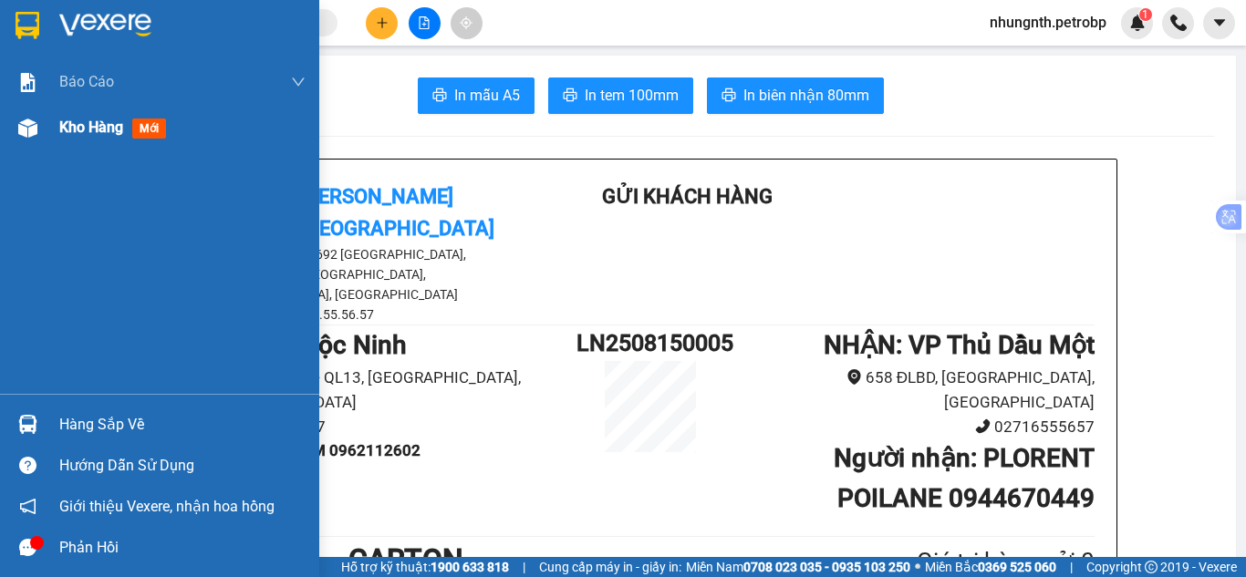
click at [80, 136] on span "Kho hàng" at bounding box center [91, 127] width 64 height 17
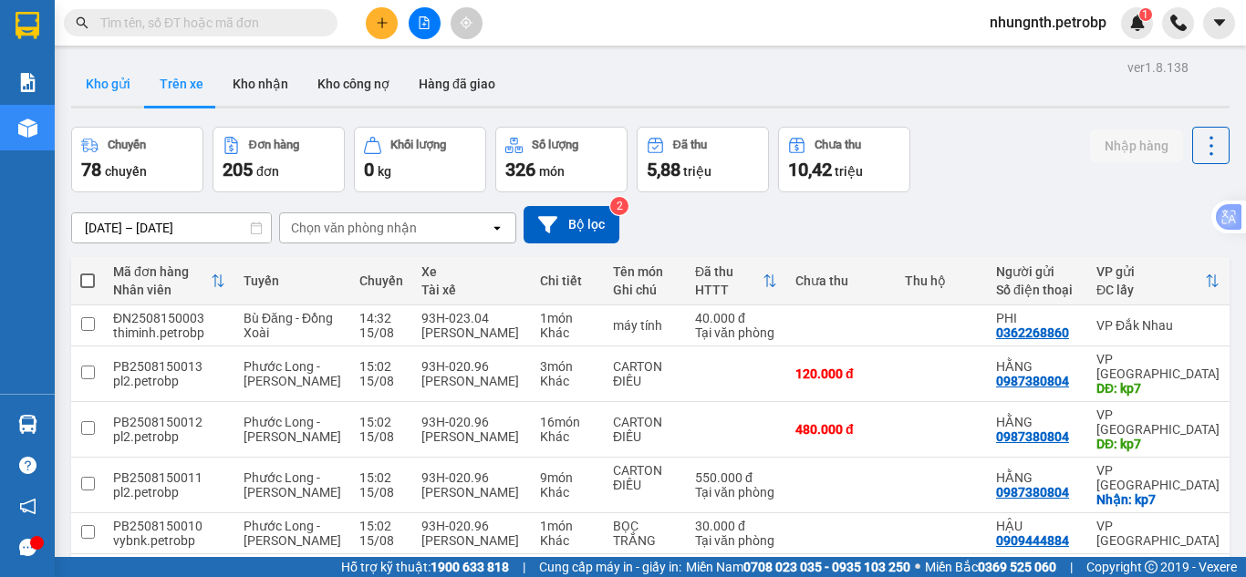
click at [117, 88] on button "Kho gửi" at bounding box center [108, 84] width 74 height 44
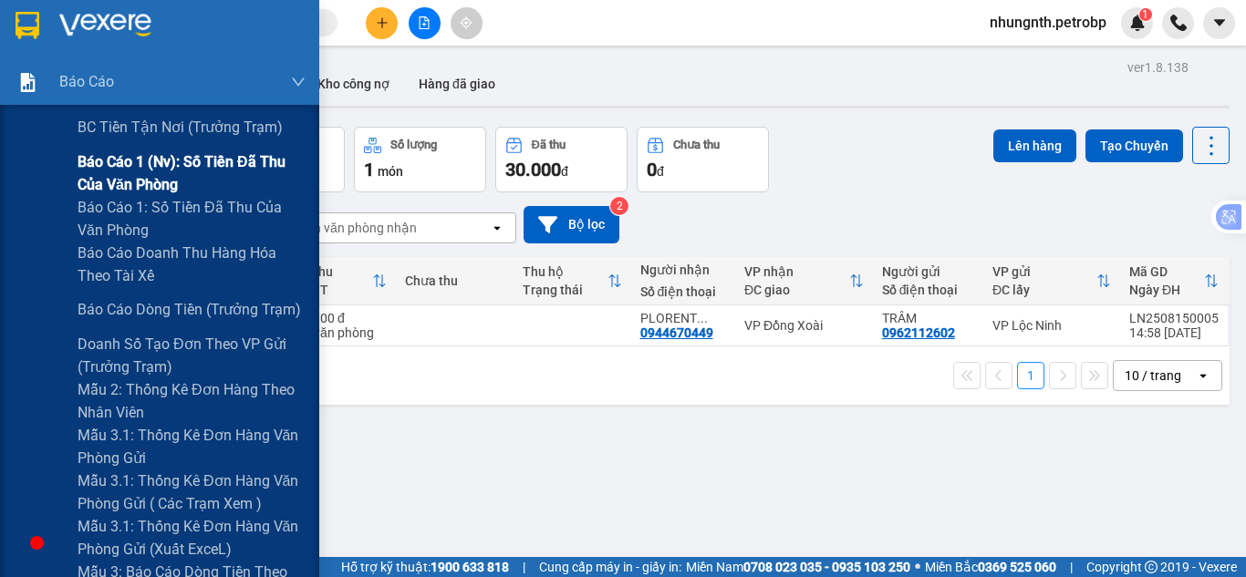
drag, startPoint x: 150, startPoint y: 177, endPoint x: 160, endPoint y: 181, distance: 10.2
click at [150, 177] on span "Báo cáo 1 (nv): Số tiền đã thu của văn phòng" at bounding box center [192, 173] width 228 height 46
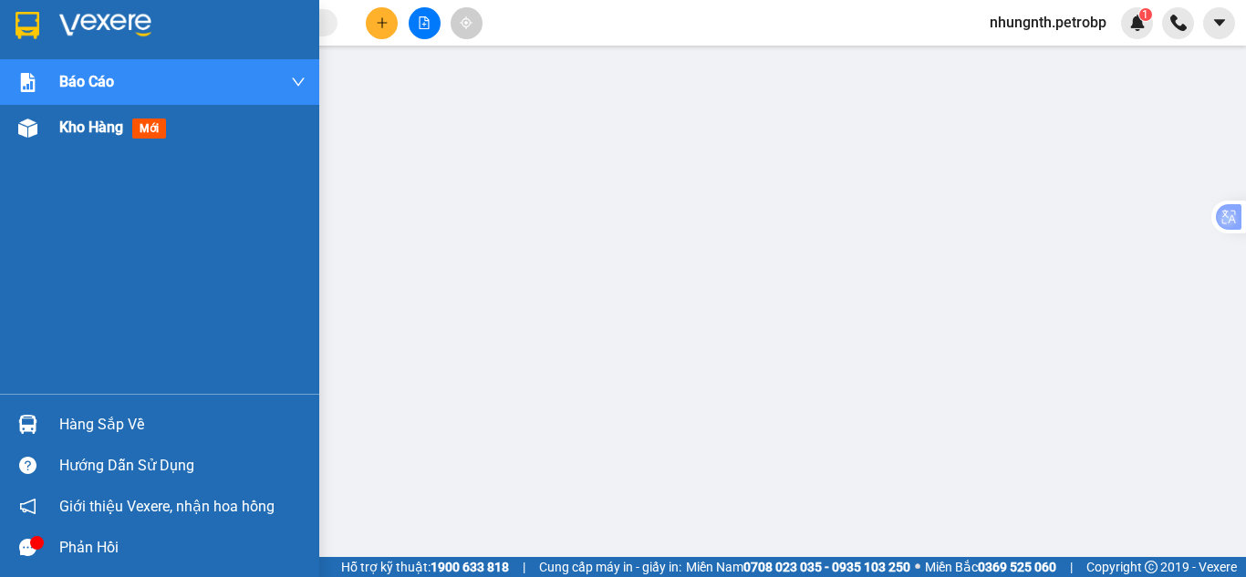
click at [68, 125] on span "Kho hàng" at bounding box center [91, 127] width 64 height 17
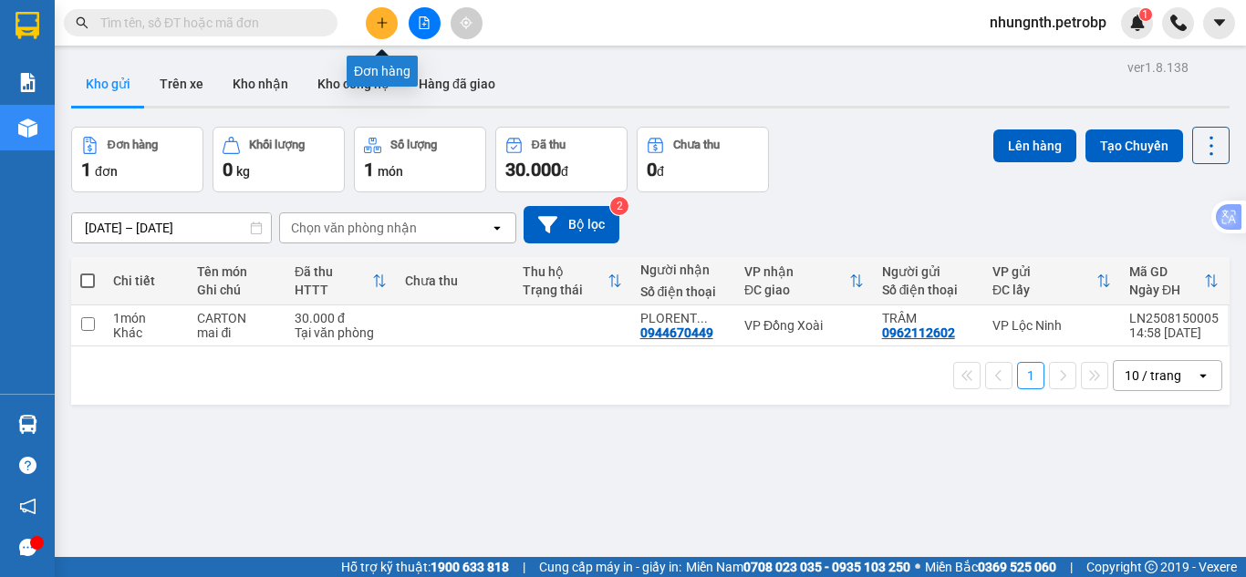
click at [378, 29] on button at bounding box center [382, 23] width 32 height 32
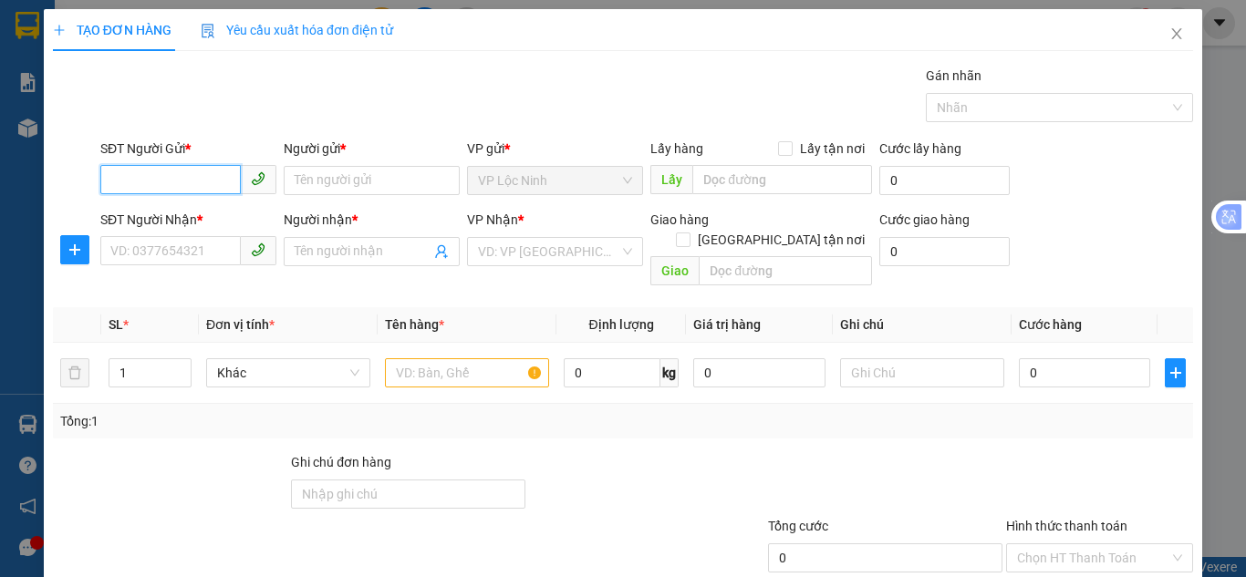
click at [196, 180] on input "SĐT Người Gửi *" at bounding box center [170, 179] width 140 height 29
click at [168, 169] on input "0" at bounding box center [170, 179] width 140 height 29
type input "0966949123"
click at [151, 210] on div "0966949123 - PHƯỢNG" at bounding box center [186, 217] width 152 height 20
type input "PHƯỢNG"
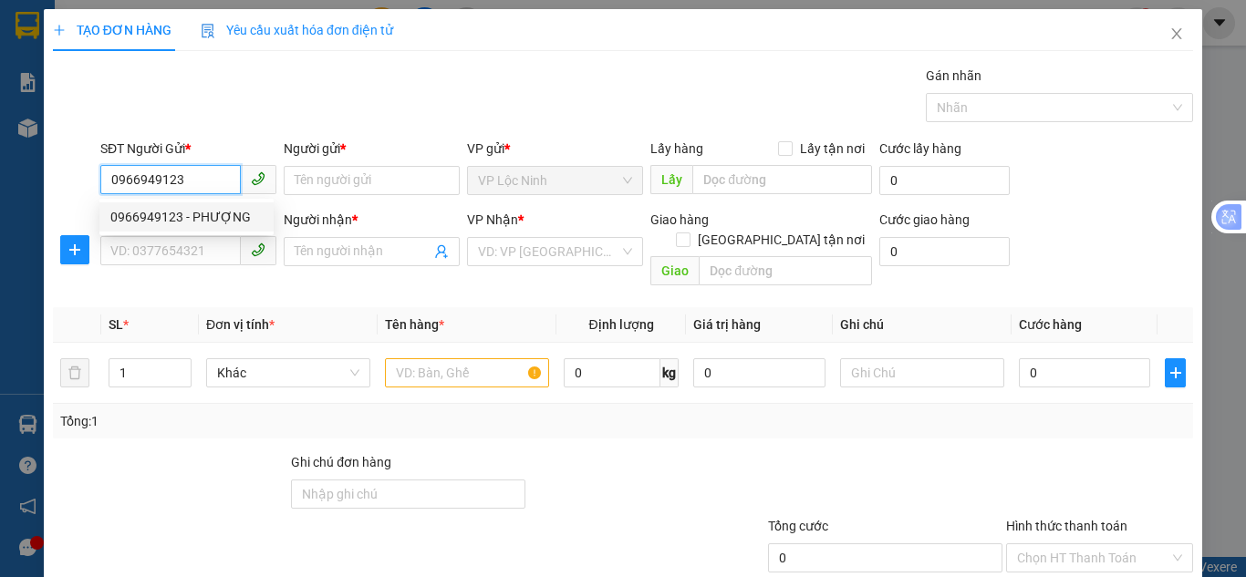
type input "0978111215"
type input "TRANG"
type input "30.000"
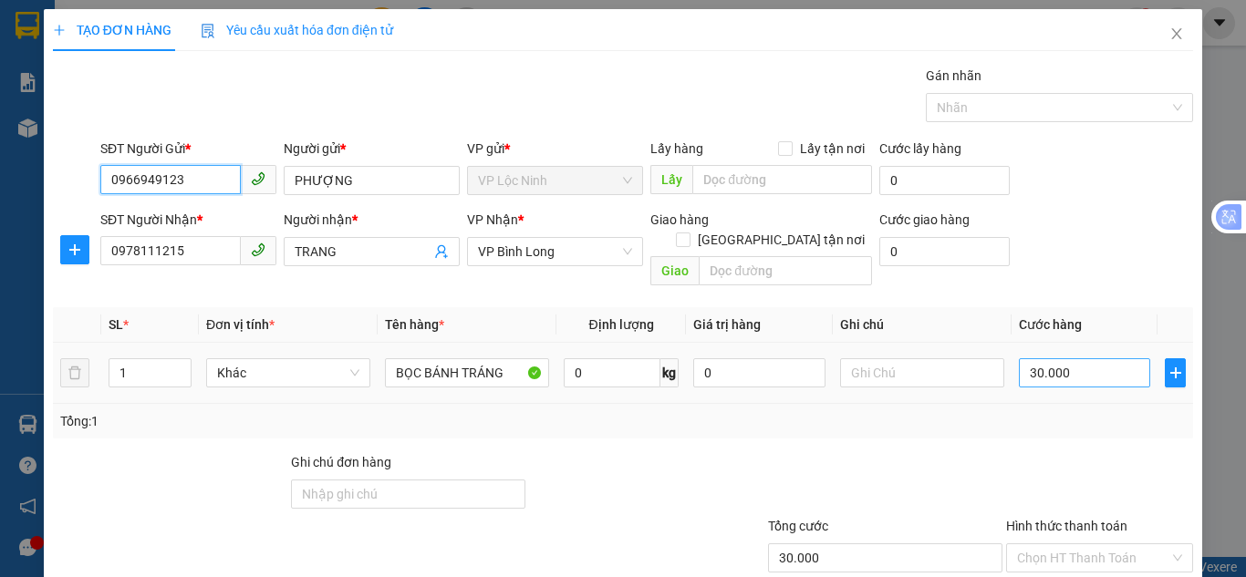
type input "0966949123"
click at [1043, 358] on input "30.000" at bounding box center [1084, 372] width 131 height 29
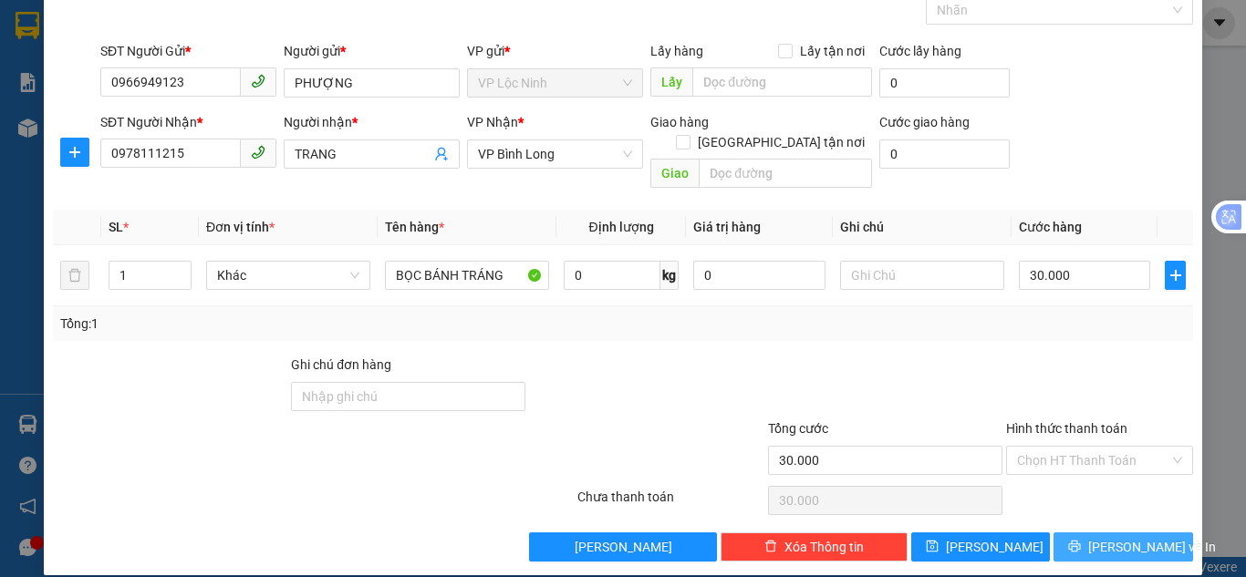
click at [1090, 533] on button "Lưu và In" at bounding box center [1123, 547] width 140 height 29
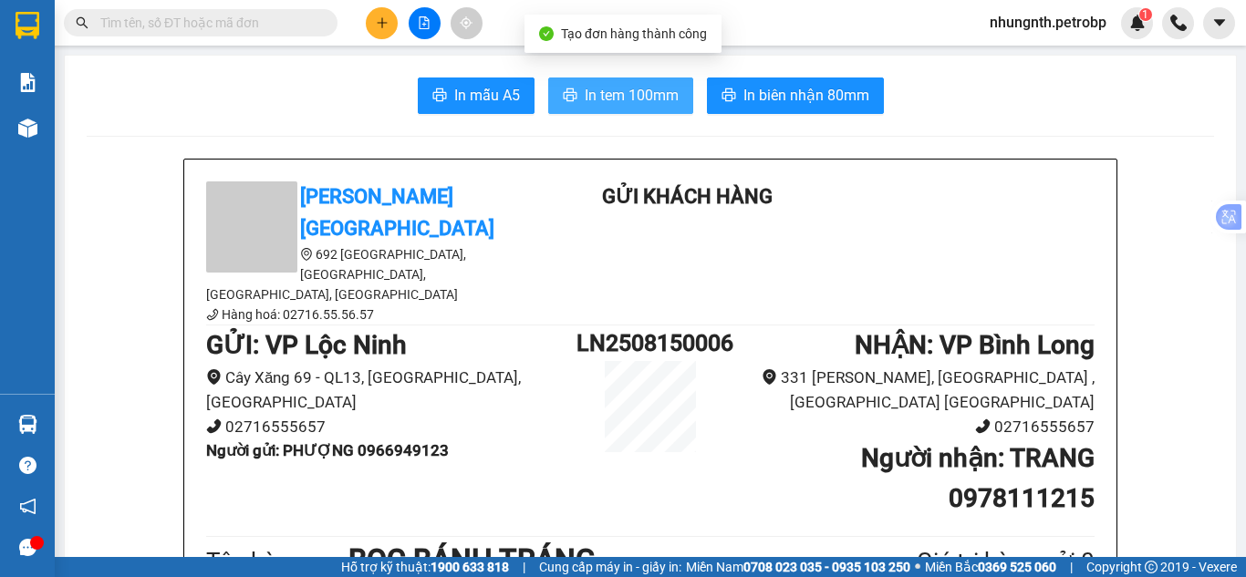
click at [647, 100] on span "In tem 100mm" at bounding box center [632, 95] width 94 height 23
click at [639, 105] on span "In tem 100mm" at bounding box center [632, 95] width 94 height 23
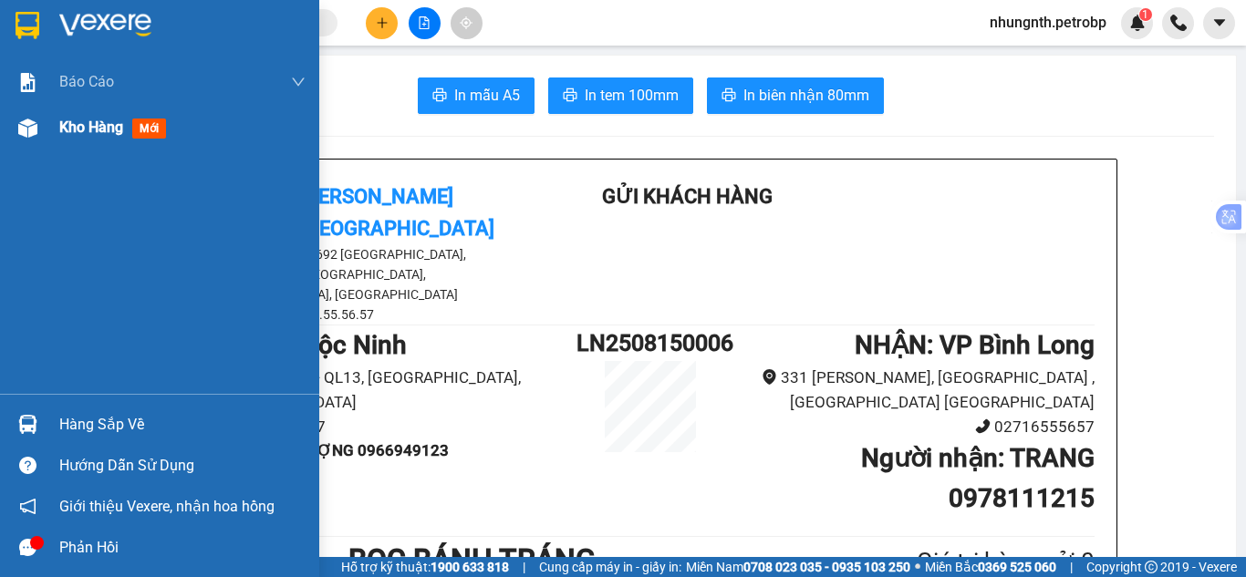
click at [98, 119] on span "Kho hàng" at bounding box center [91, 127] width 64 height 17
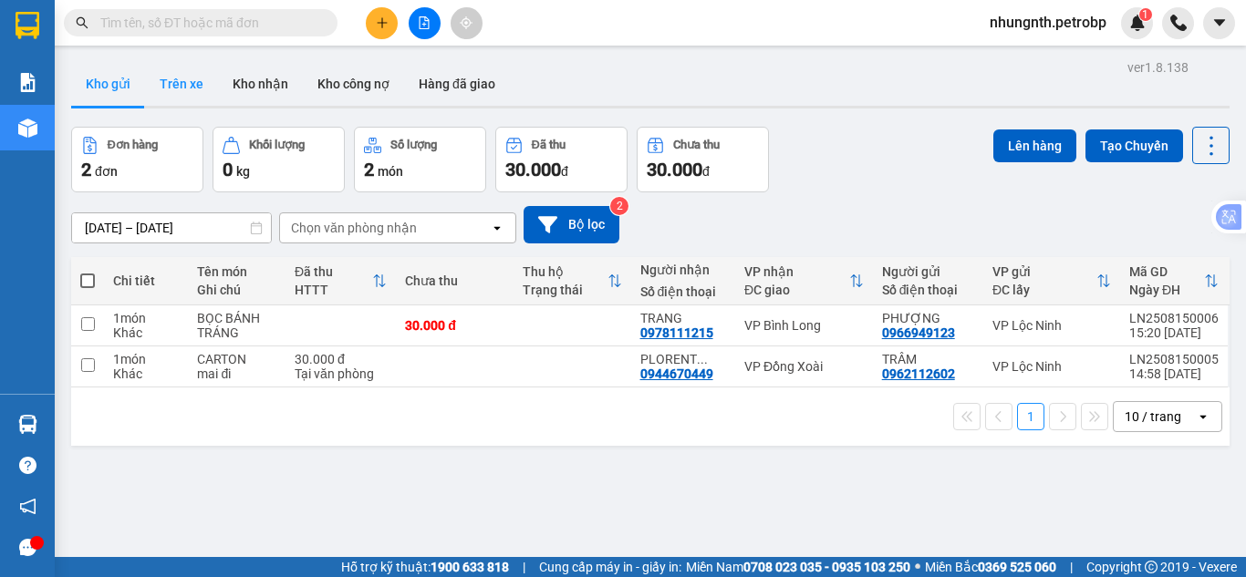
click at [200, 88] on button "Trên xe" at bounding box center [181, 84] width 73 height 44
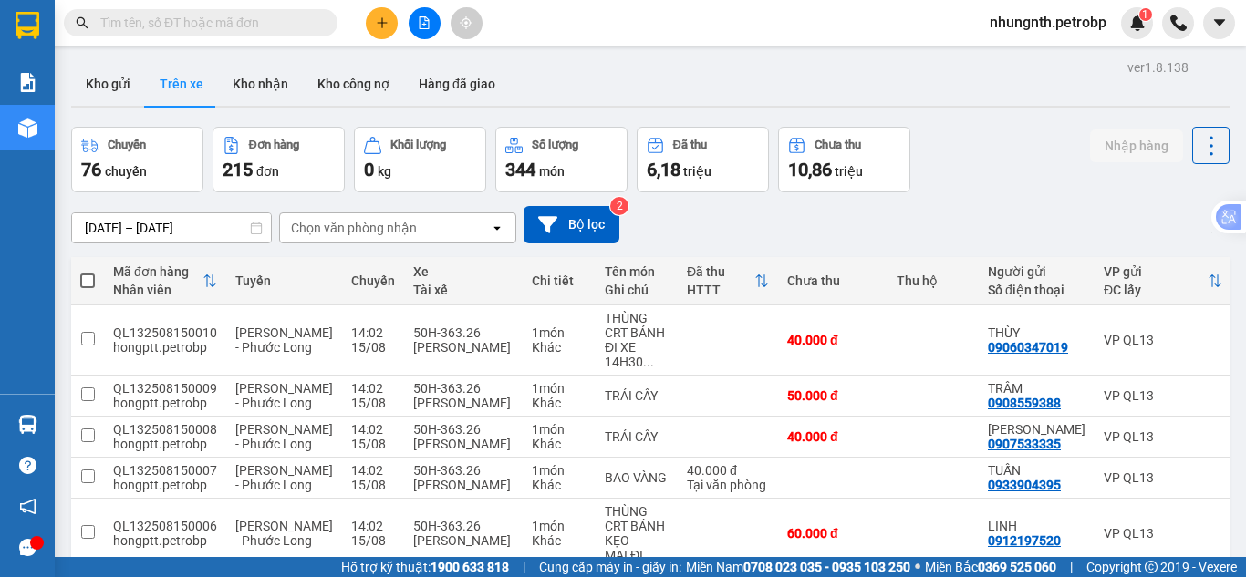
click at [315, 229] on div "Chọn văn phòng nhận" at bounding box center [354, 228] width 126 height 18
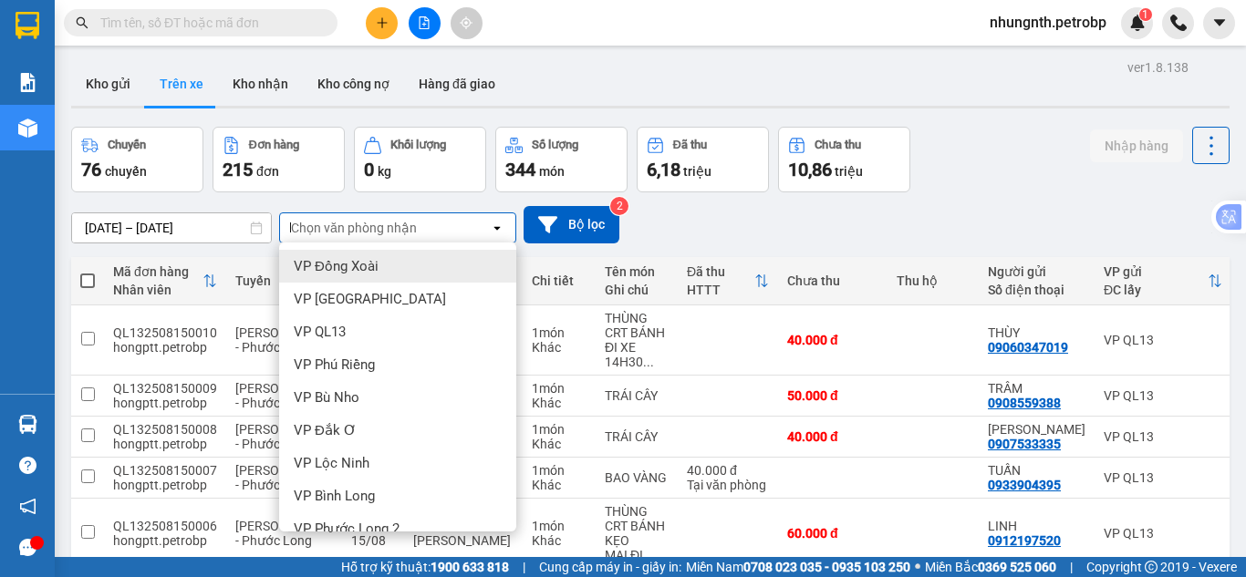
type input "lo"
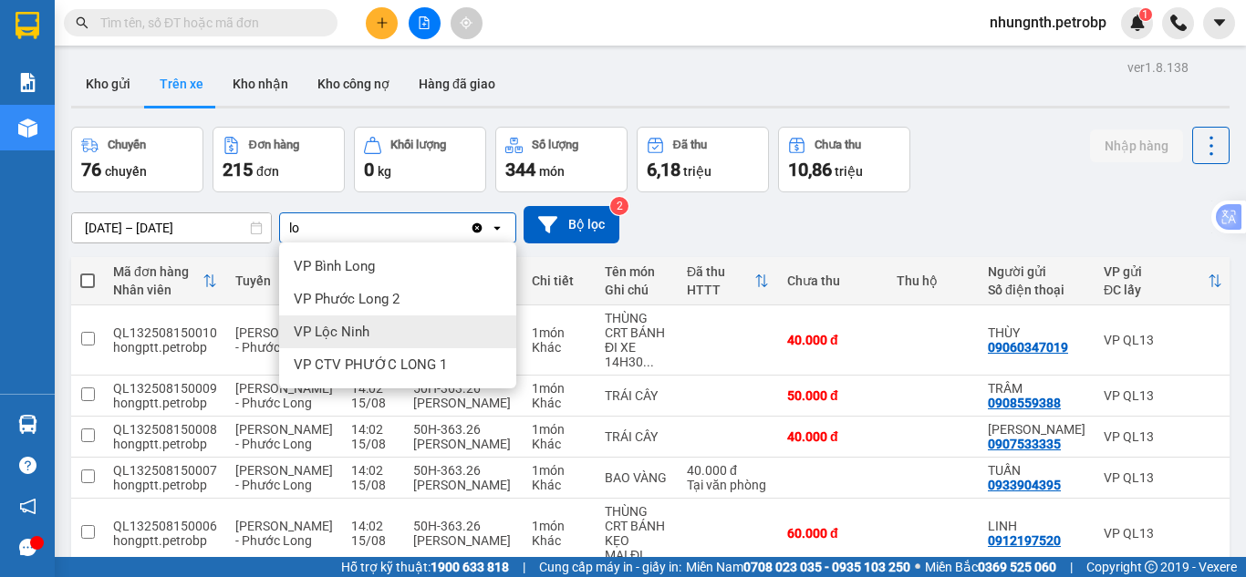
click at [339, 323] on span "VP Lộc Ninh" at bounding box center [332, 332] width 76 height 18
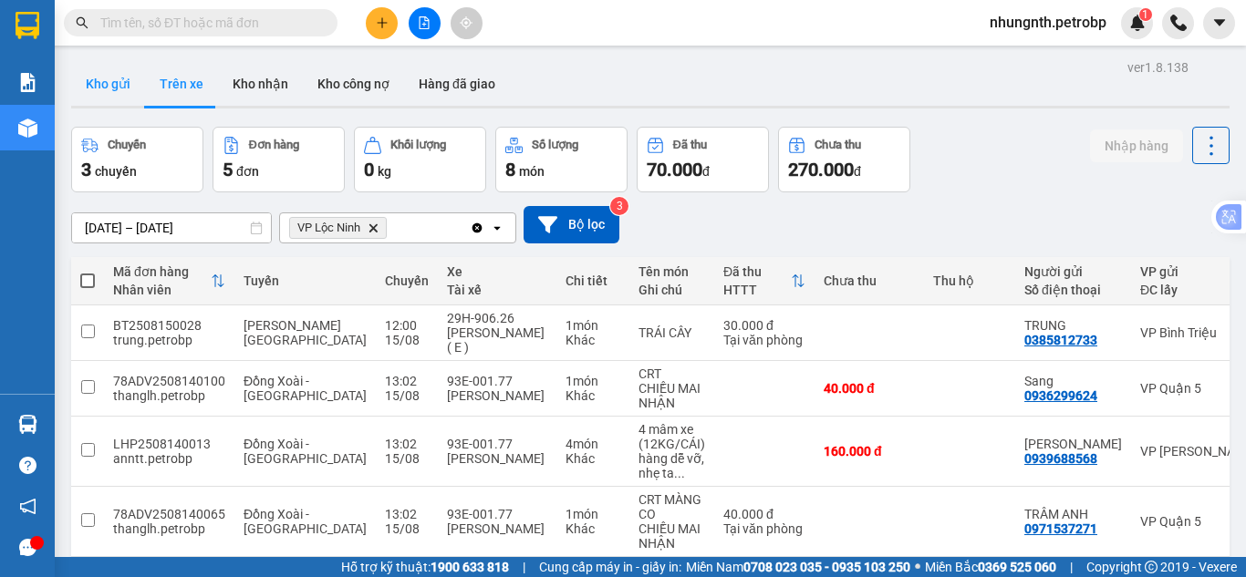
click at [110, 92] on button "Kho gửi" at bounding box center [108, 84] width 74 height 44
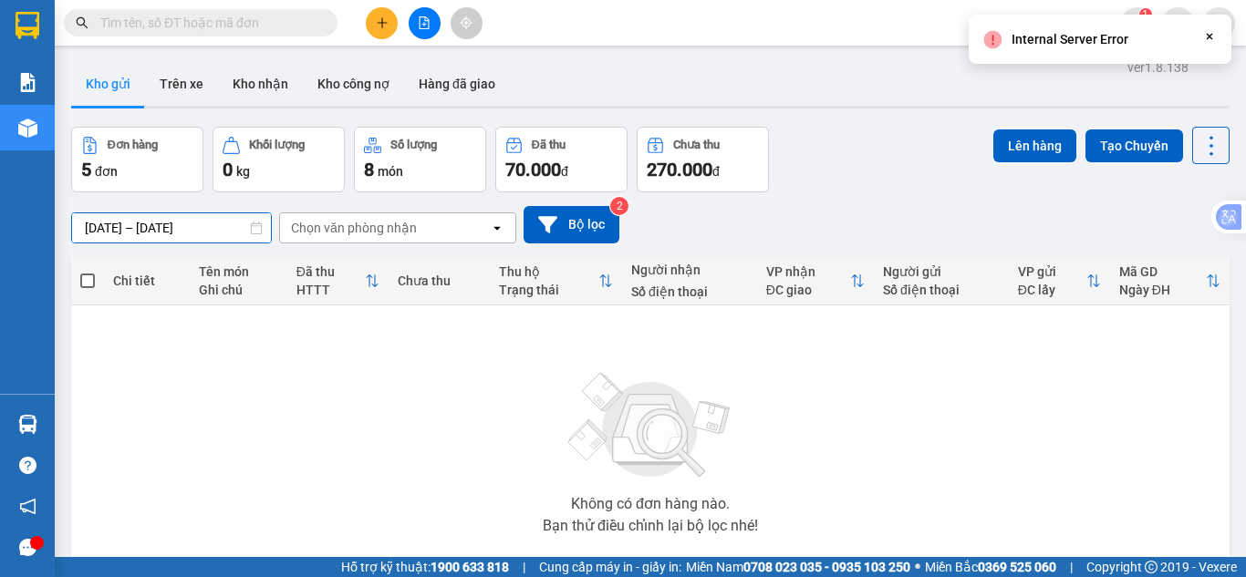
click at [84, 231] on input "14/08/2025 – 15/08/2025" at bounding box center [171, 227] width 199 height 29
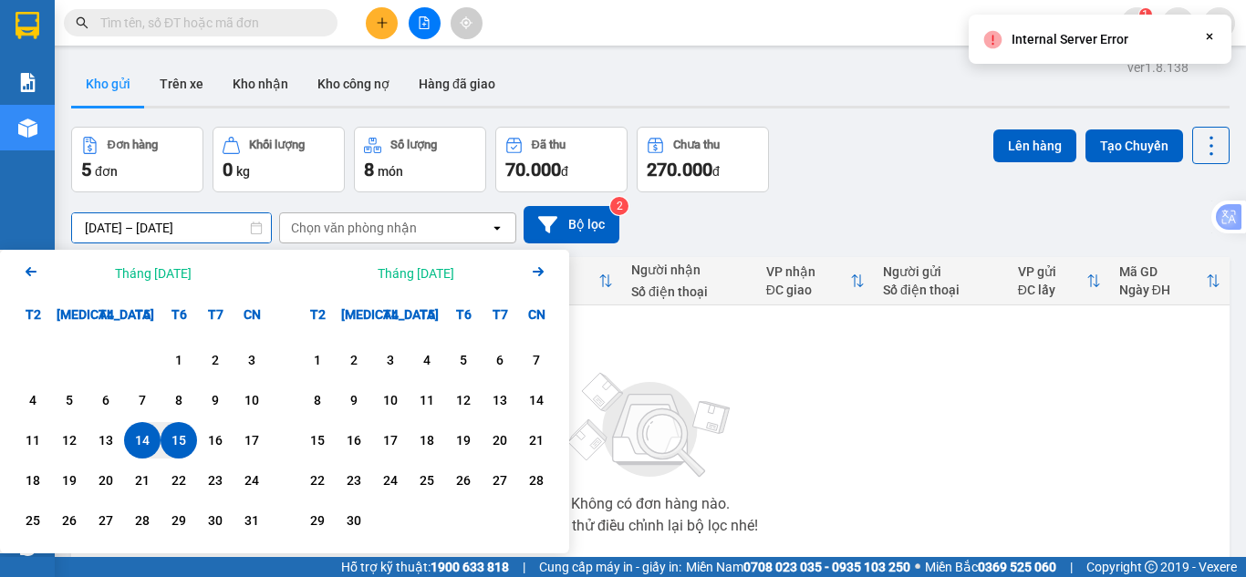
drag, startPoint x: 760, startPoint y: 348, endPoint x: 726, endPoint y: 337, distance: 36.3
click at [760, 348] on div "Không có đơn hàng nào. Bạn thử điều chỉnh lại bộ lọc nhé!" at bounding box center [650, 448] width 1140 height 274
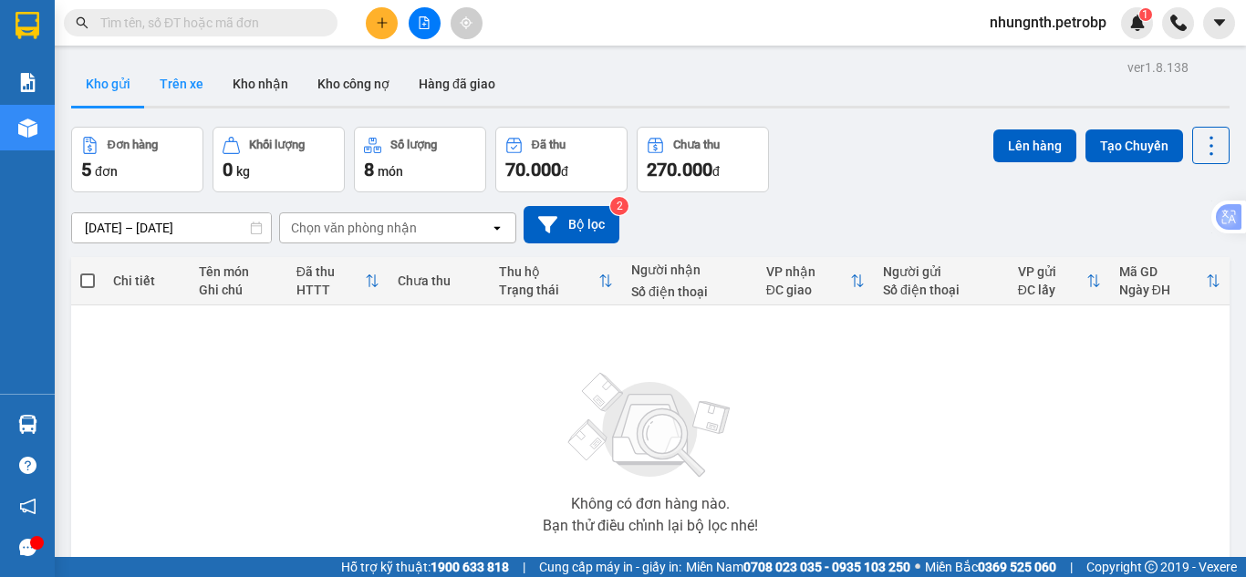
click at [191, 80] on button "Trên xe" at bounding box center [181, 84] width 73 height 44
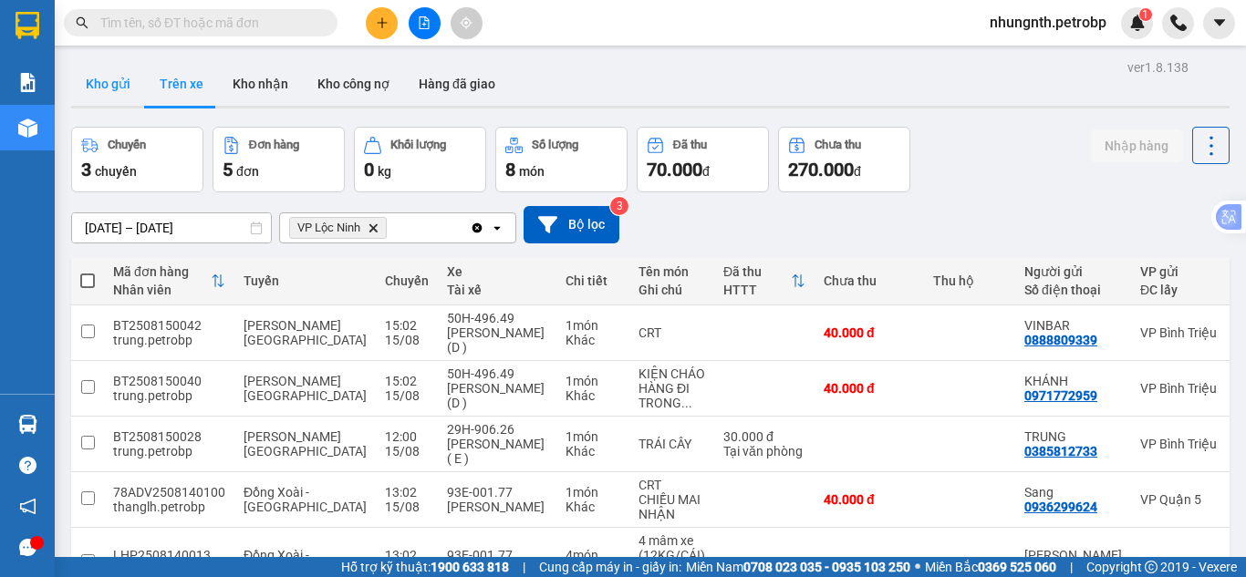
click at [109, 87] on button "Kho gửi" at bounding box center [108, 84] width 74 height 44
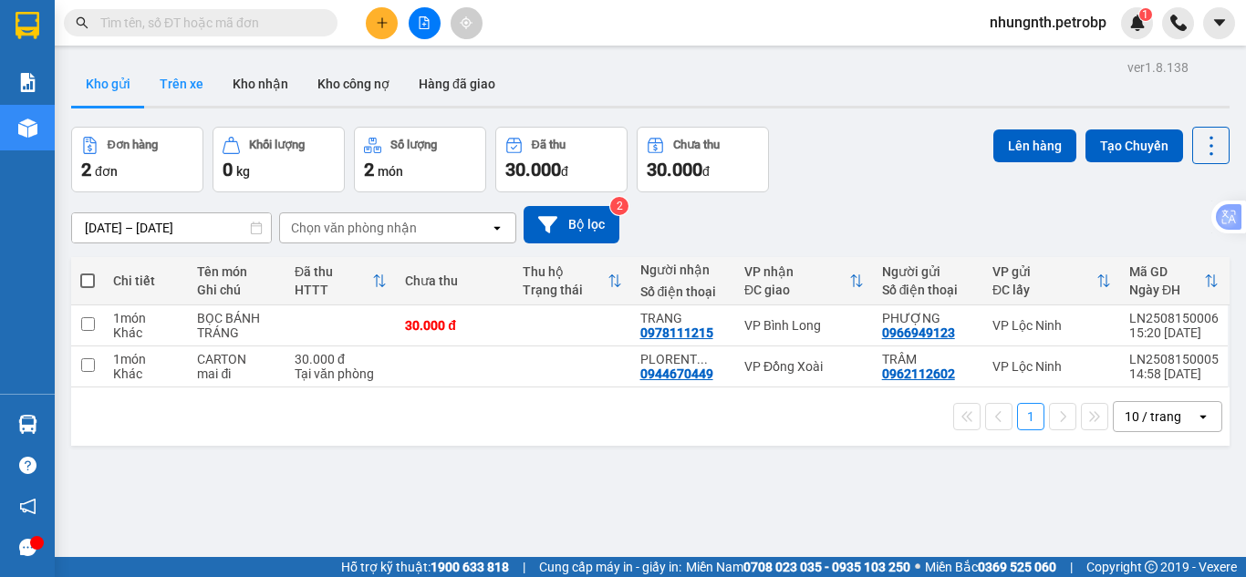
click at [190, 88] on button "Trên xe" at bounding box center [181, 84] width 73 height 44
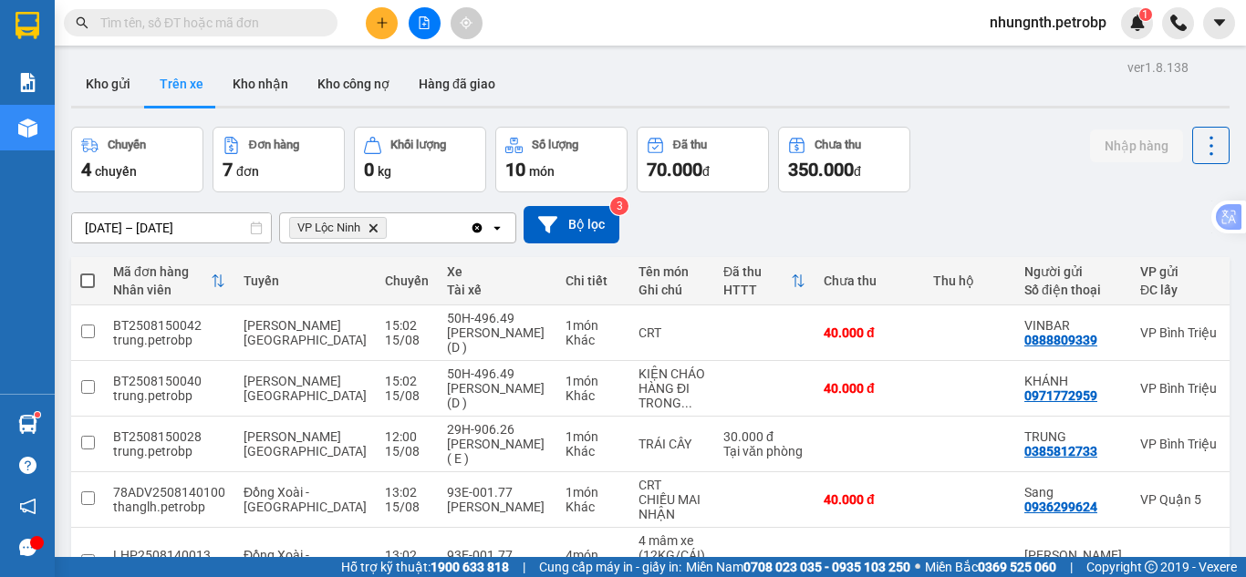
drag, startPoint x: 122, startPoint y: 88, endPoint x: 142, endPoint y: 119, distance: 37.7
click at [122, 85] on button "Kho gửi" at bounding box center [108, 84] width 74 height 44
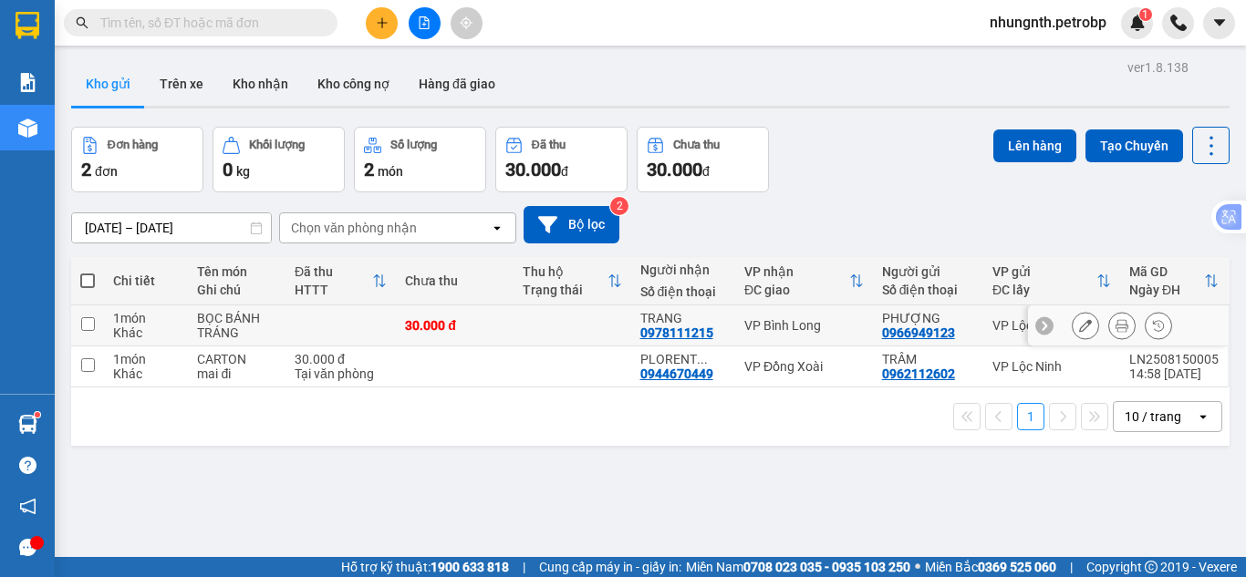
click at [83, 327] on input "checkbox" at bounding box center [88, 324] width 14 height 14
checkbox input "true"
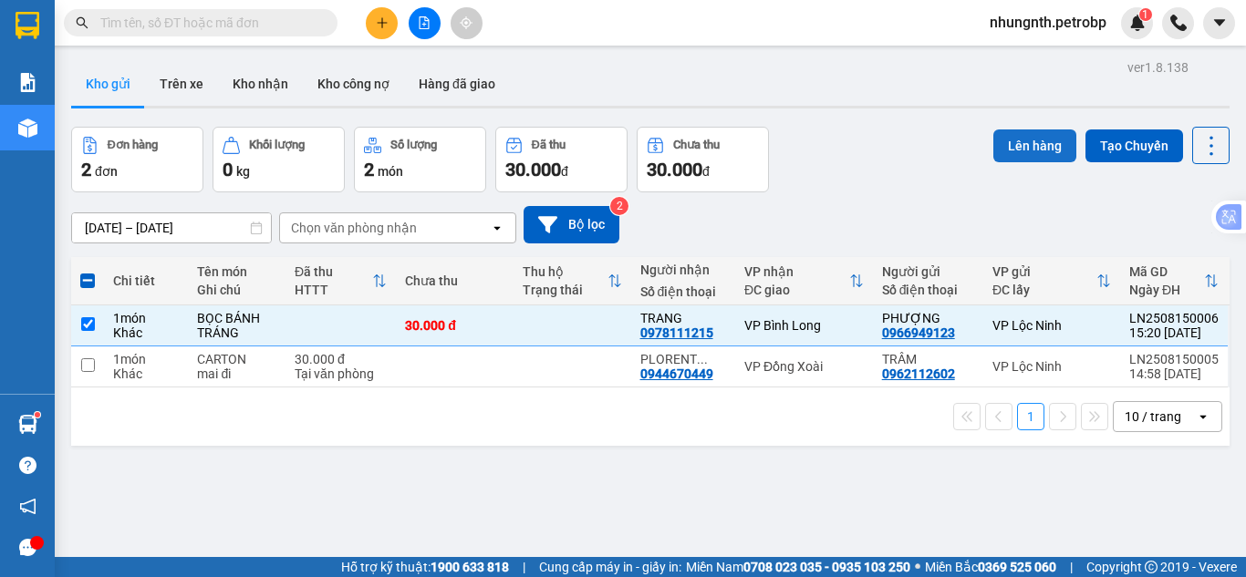
click at [997, 141] on button "Lên hàng" at bounding box center [1034, 145] width 83 height 33
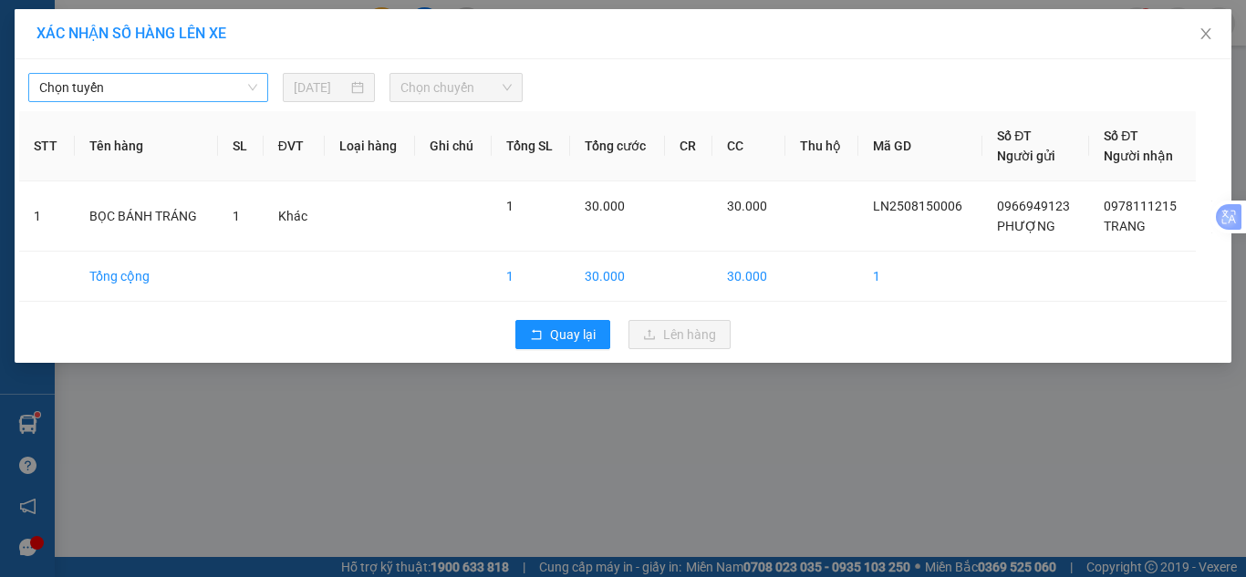
click at [164, 90] on span "Chọn tuyến" at bounding box center [148, 87] width 218 height 27
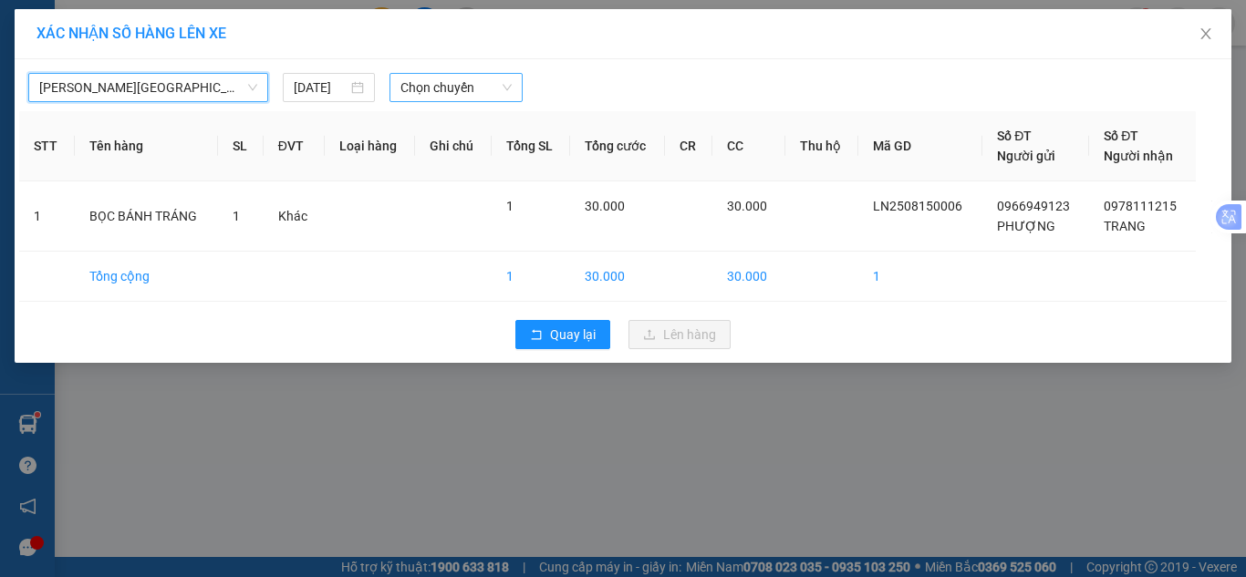
click at [464, 93] on span "Chọn chuyến" at bounding box center [456, 87] width 112 height 27
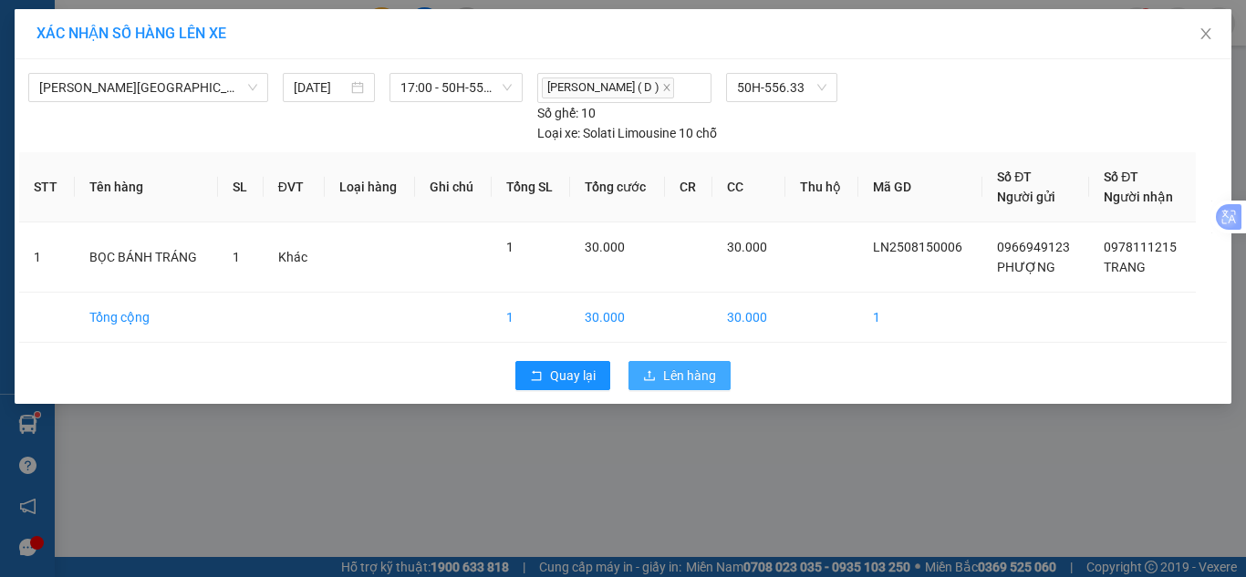
click at [689, 377] on span "Lên hàng" at bounding box center [689, 376] width 53 height 20
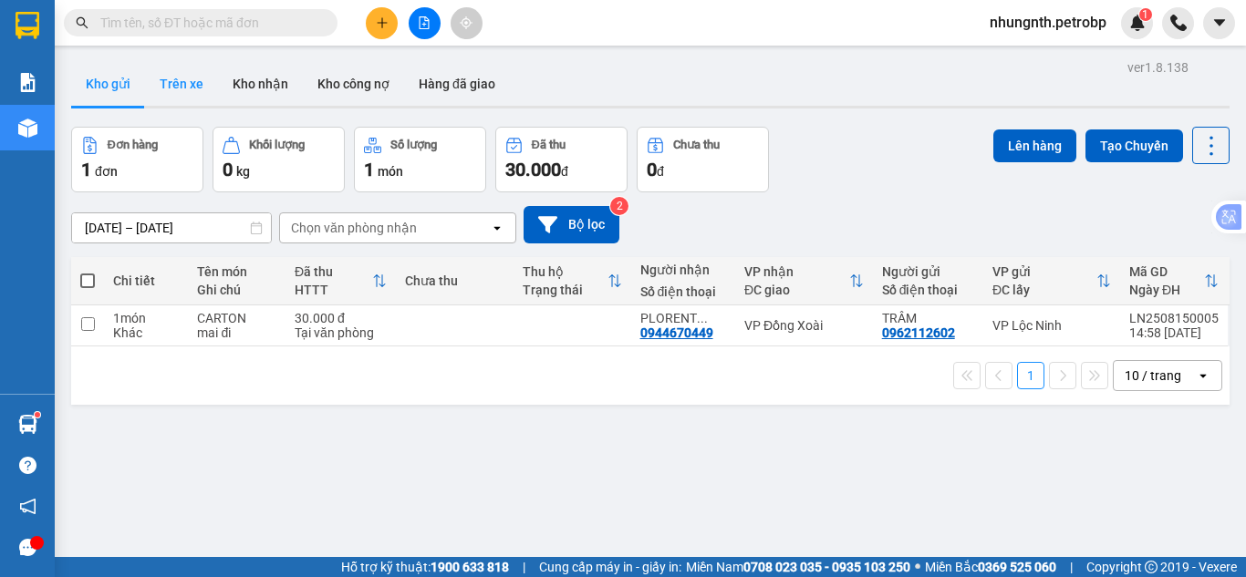
click at [191, 93] on button "Trên xe" at bounding box center [181, 84] width 73 height 44
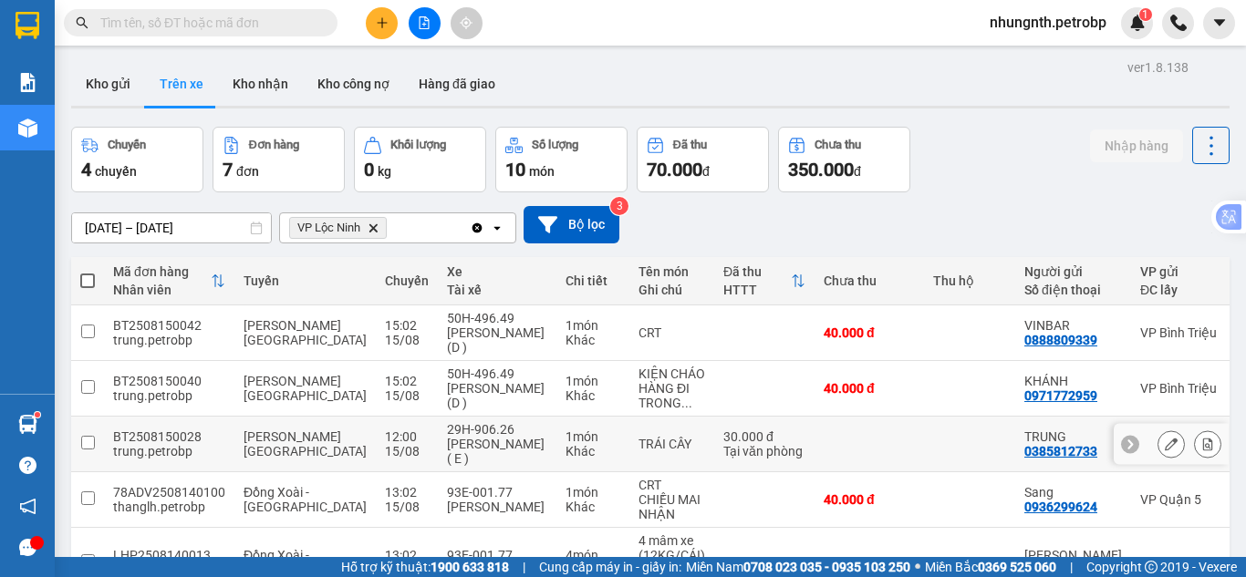
click at [1195, 429] on button at bounding box center [1208, 445] width 26 height 32
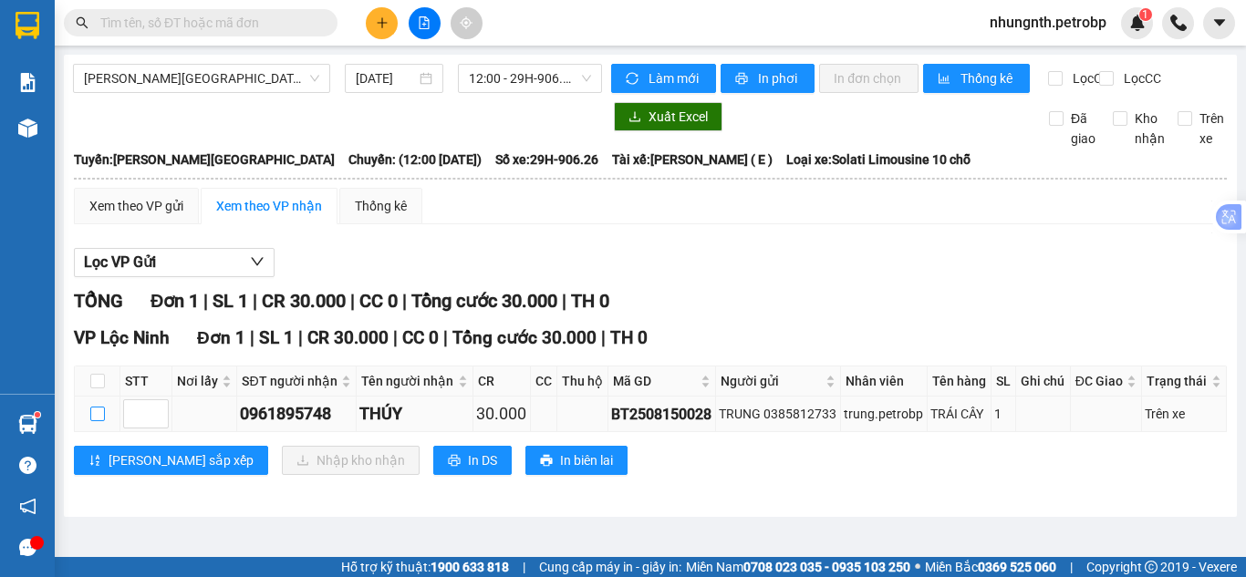
click at [91, 421] on input "checkbox" at bounding box center [97, 414] width 15 height 15
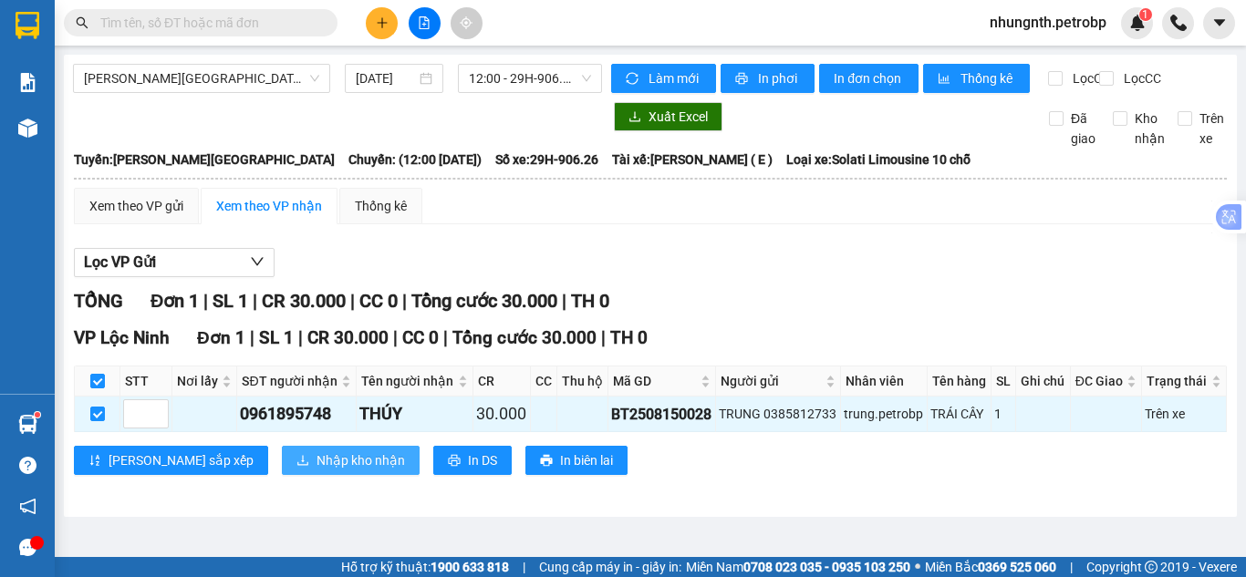
click at [282, 472] on button "Nhập kho nhận" at bounding box center [351, 460] width 138 height 29
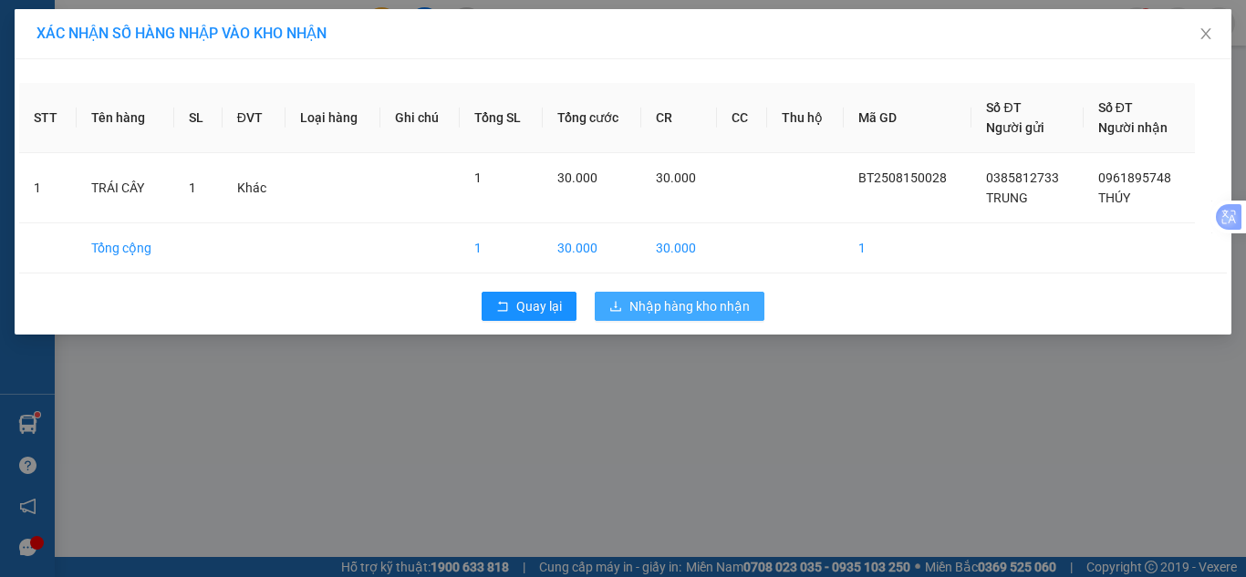
click at [642, 295] on button "Nhập hàng kho nhận" at bounding box center [680, 306] width 170 height 29
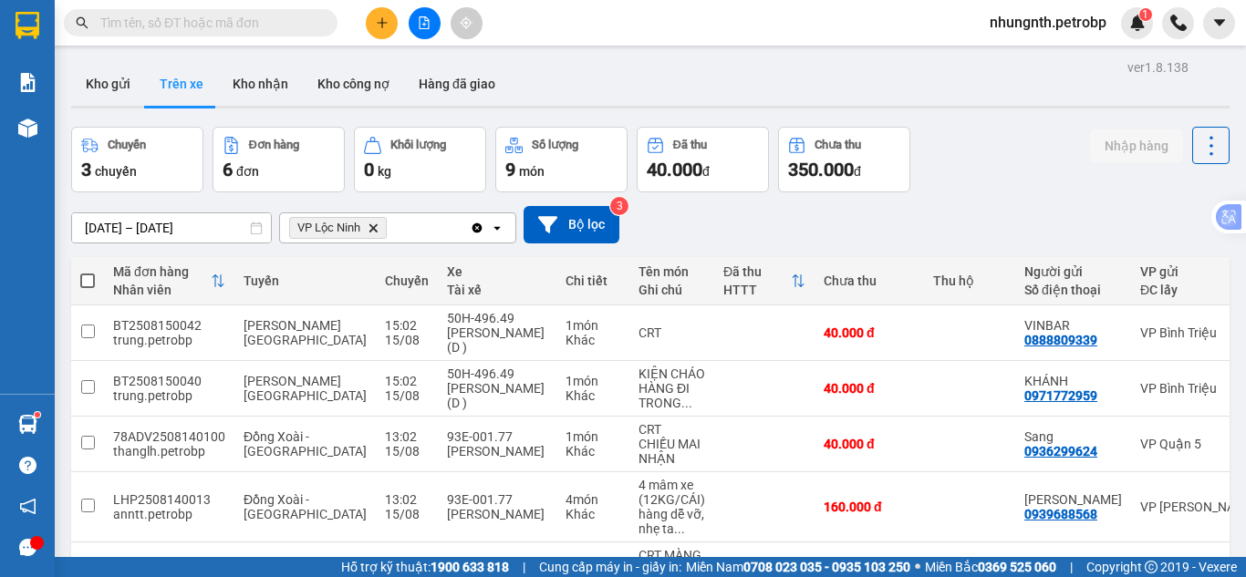
click at [211, 30] on input "text" at bounding box center [207, 23] width 215 height 20
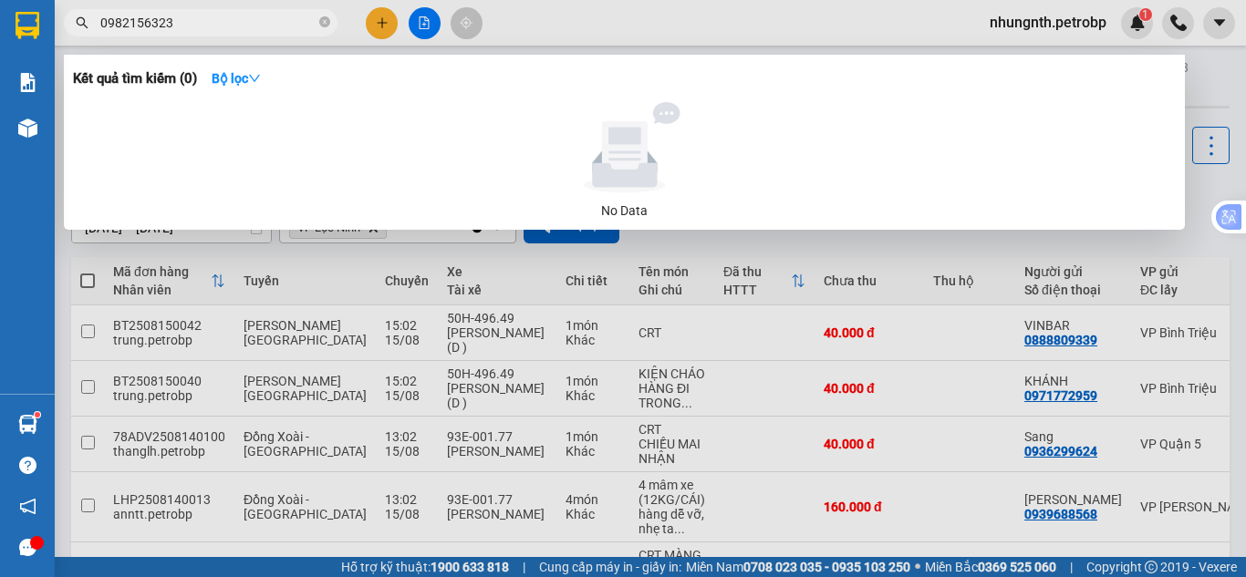
type input "0982156323"
drag, startPoint x: 330, startPoint y: 23, endPoint x: 597, endPoint y: 219, distance: 331.4
click at [330, 24] on span "0982156323" at bounding box center [201, 22] width 274 height 27
click at [326, 22] on icon "close-circle" at bounding box center [324, 21] width 11 height 11
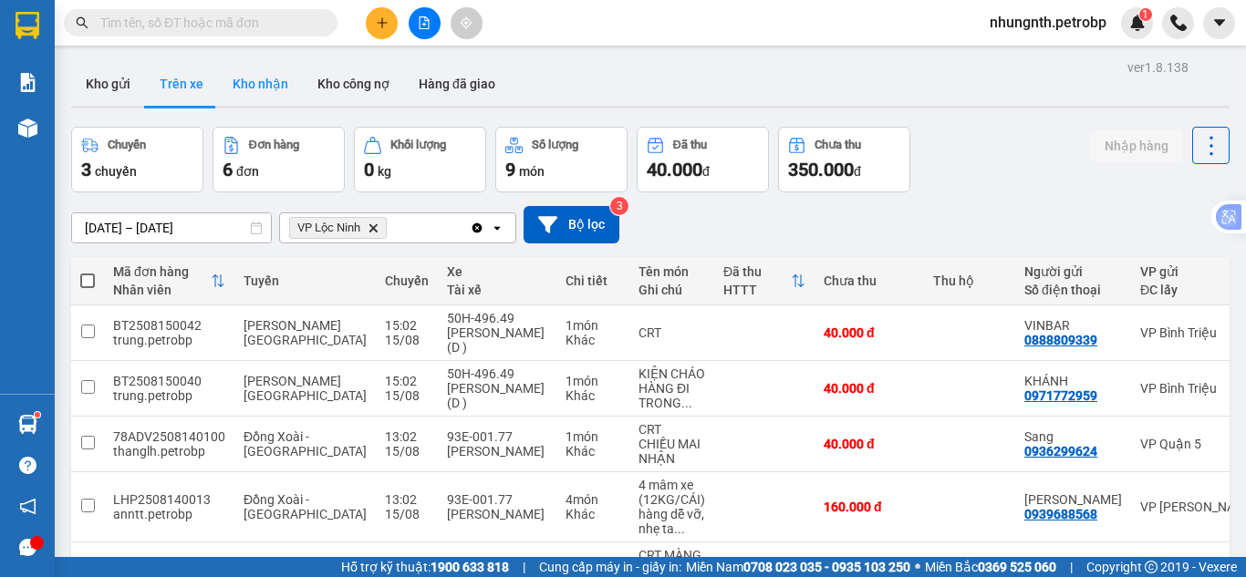
click at [261, 88] on button "Kho nhận" at bounding box center [260, 84] width 85 height 44
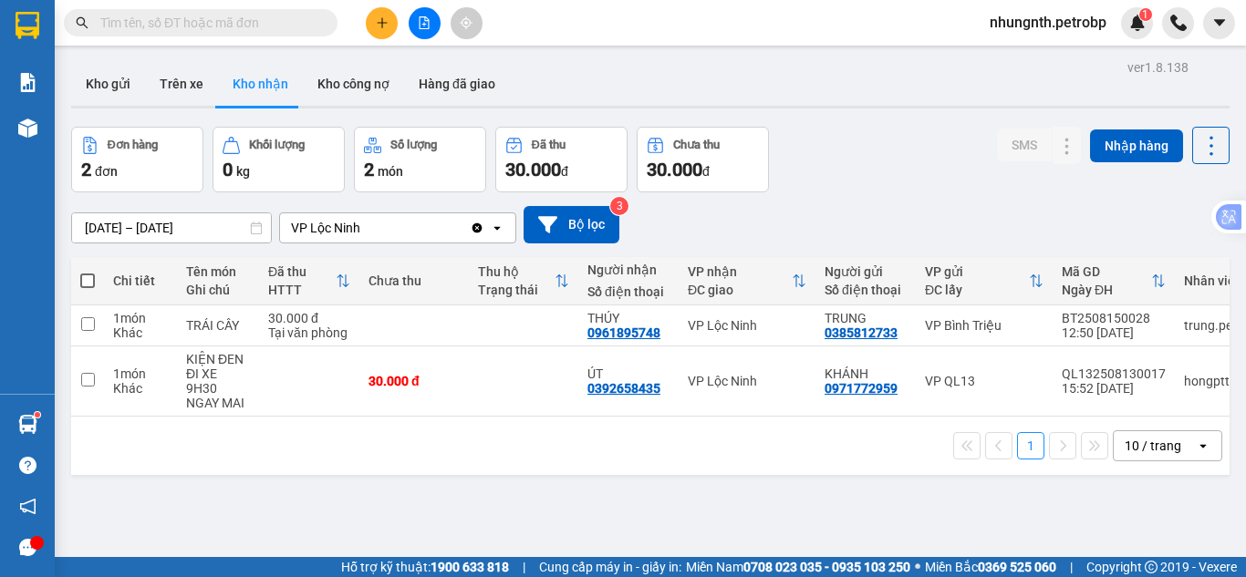
click at [91, 227] on input "[DATE] – [DATE]" at bounding box center [171, 227] width 199 height 29
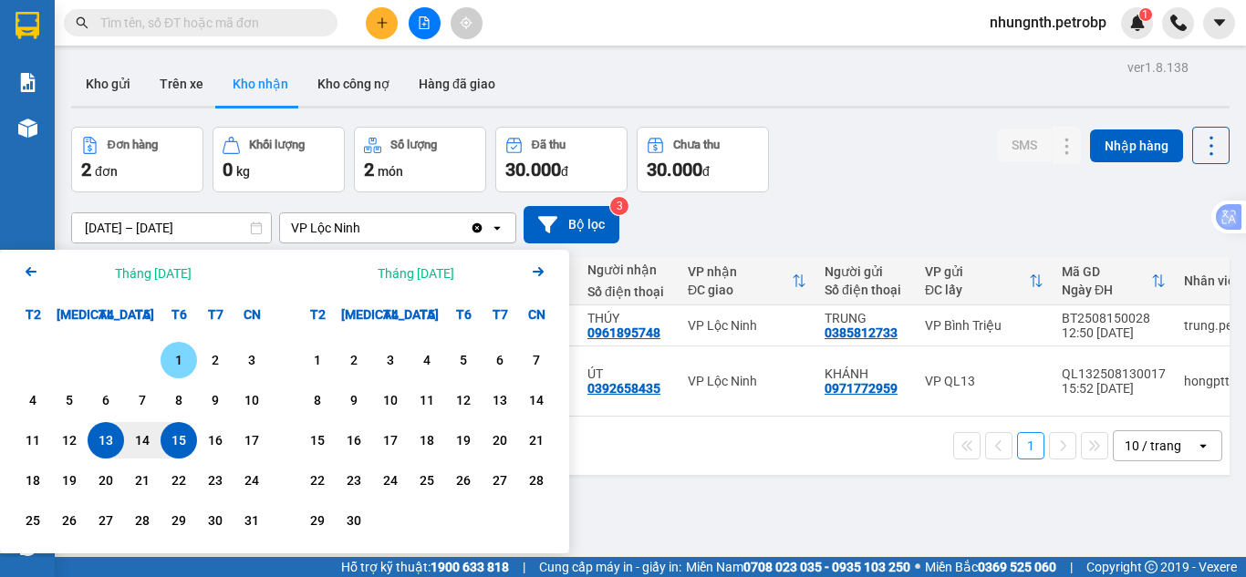
click at [185, 357] on div "1" at bounding box center [179, 360] width 26 height 22
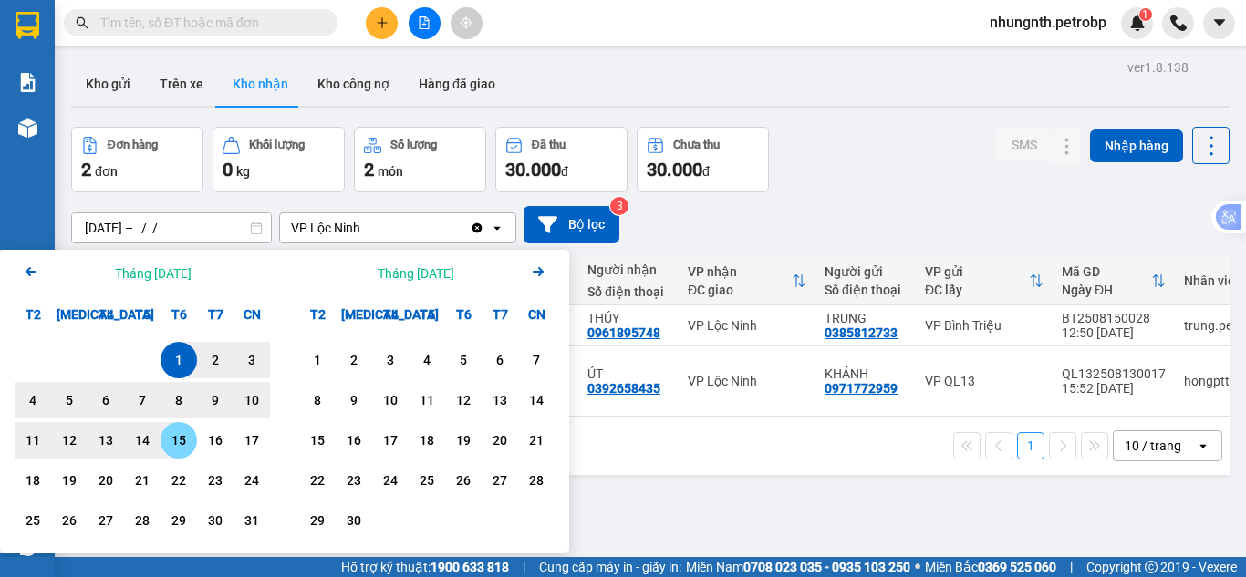
click at [183, 432] on div "15" at bounding box center [179, 440] width 26 height 22
type input "01/08/2025 – 15/08/2025"
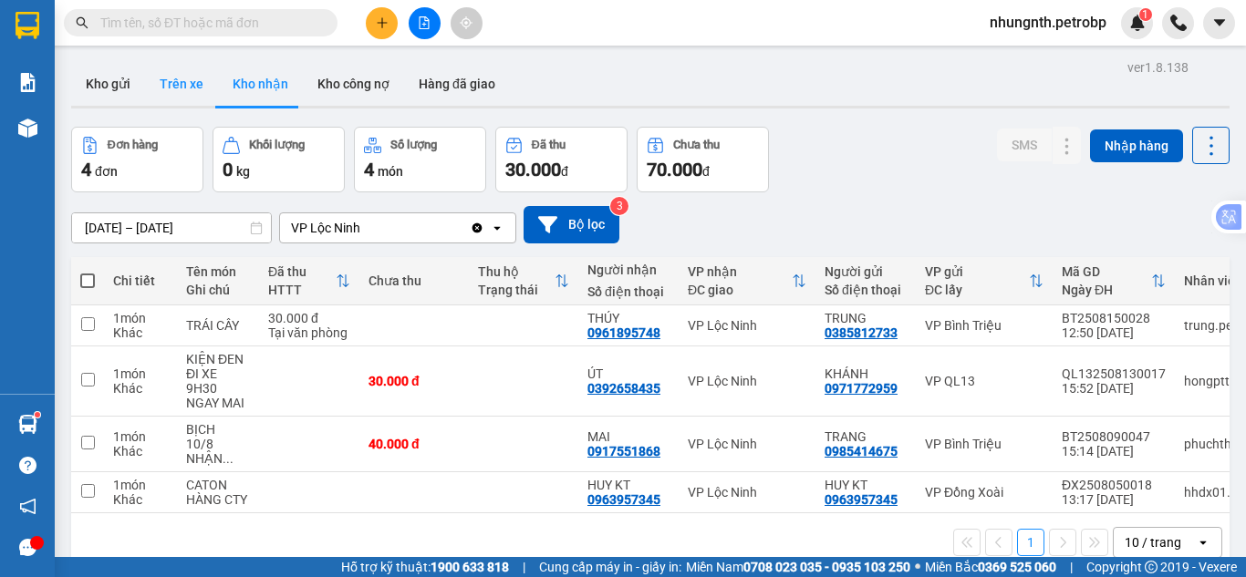
click at [171, 79] on button "Trên xe" at bounding box center [181, 84] width 73 height 44
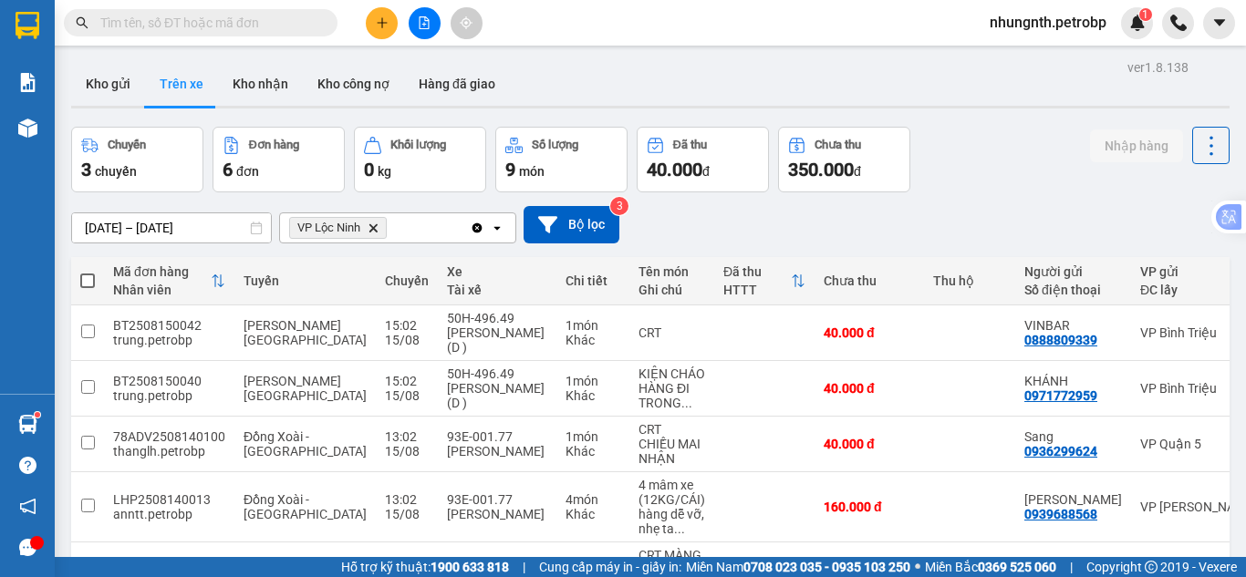
click at [291, 22] on input "text" at bounding box center [207, 23] width 215 height 20
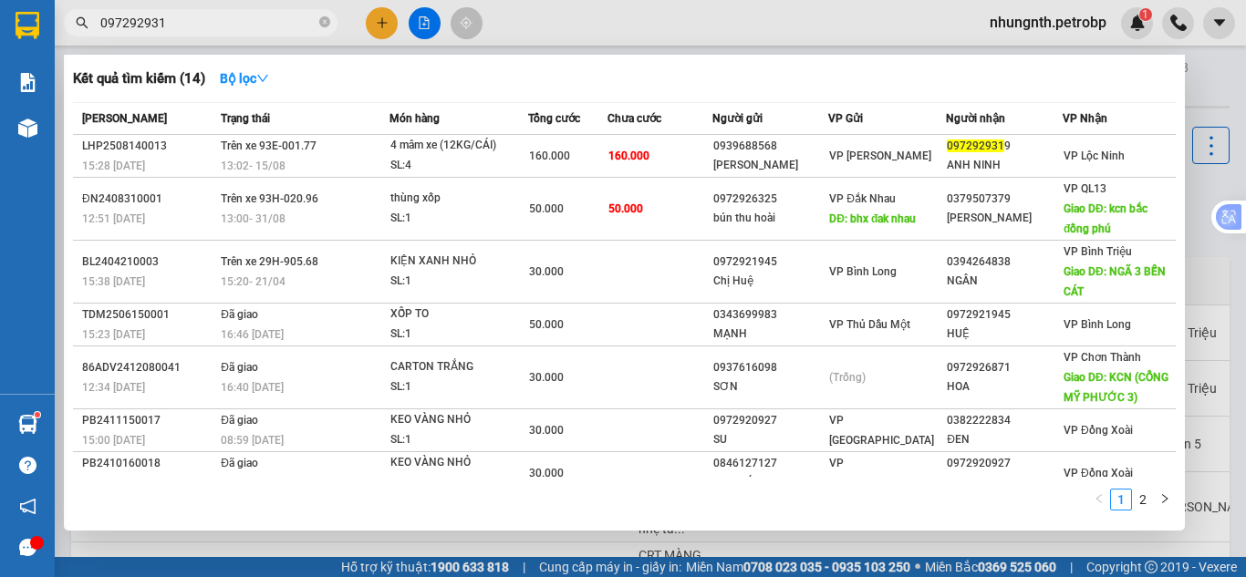
type input "0972929319"
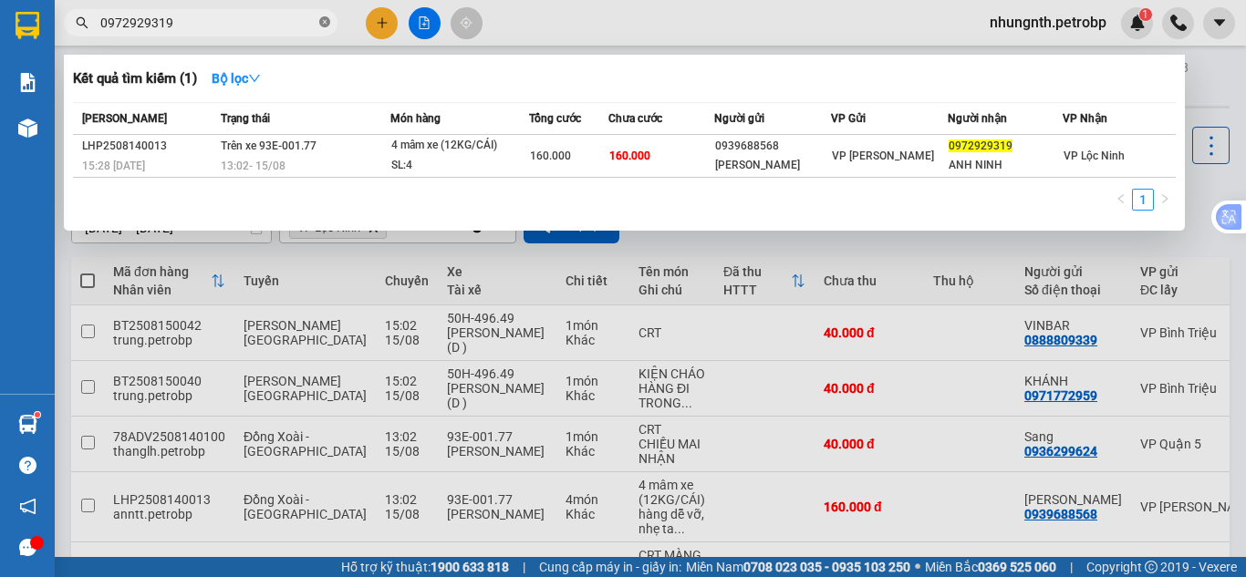
click at [322, 24] on icon "close-circle" at bounding box center [324, 21] width 11 height 11
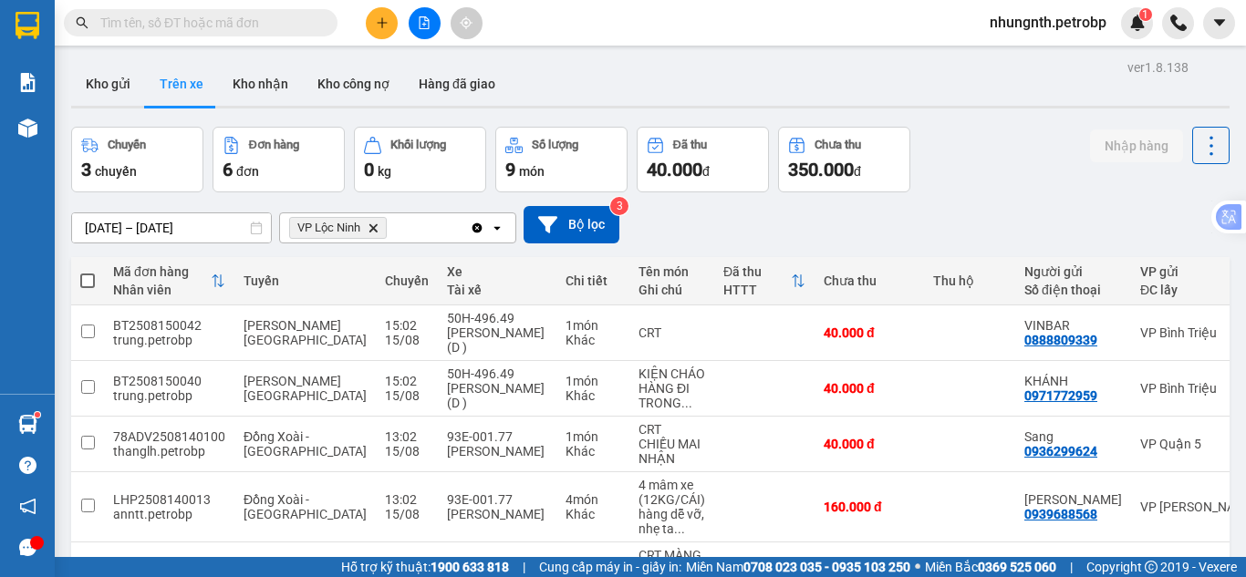
click at [210, 27] on input "text" at bounding box center [207, 23] width 215 height 20
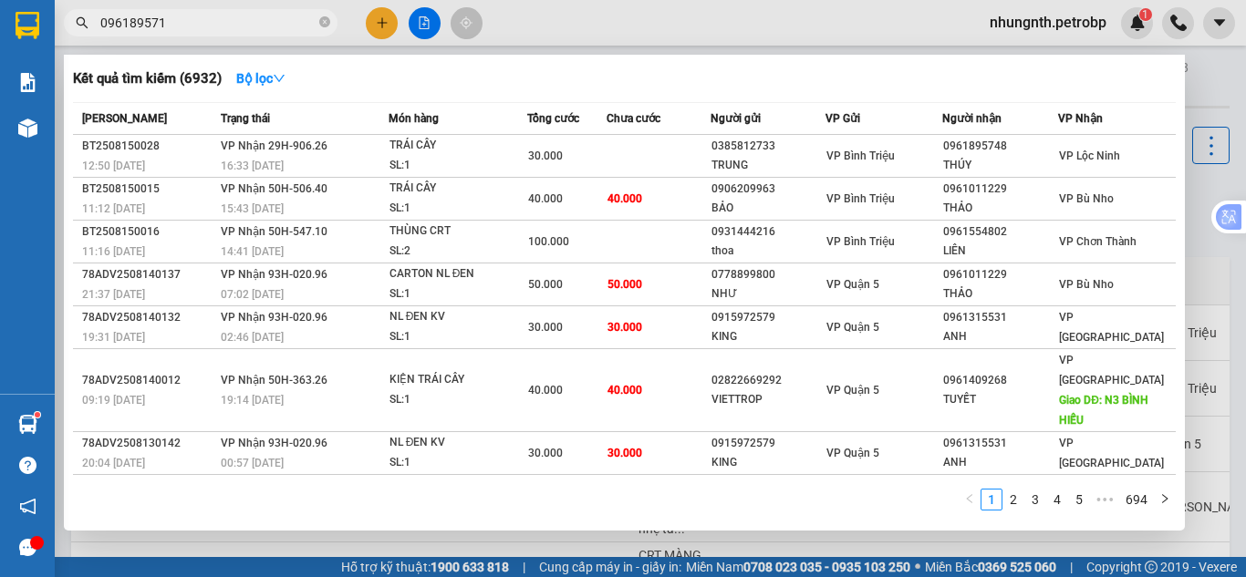
type input "0961895718"
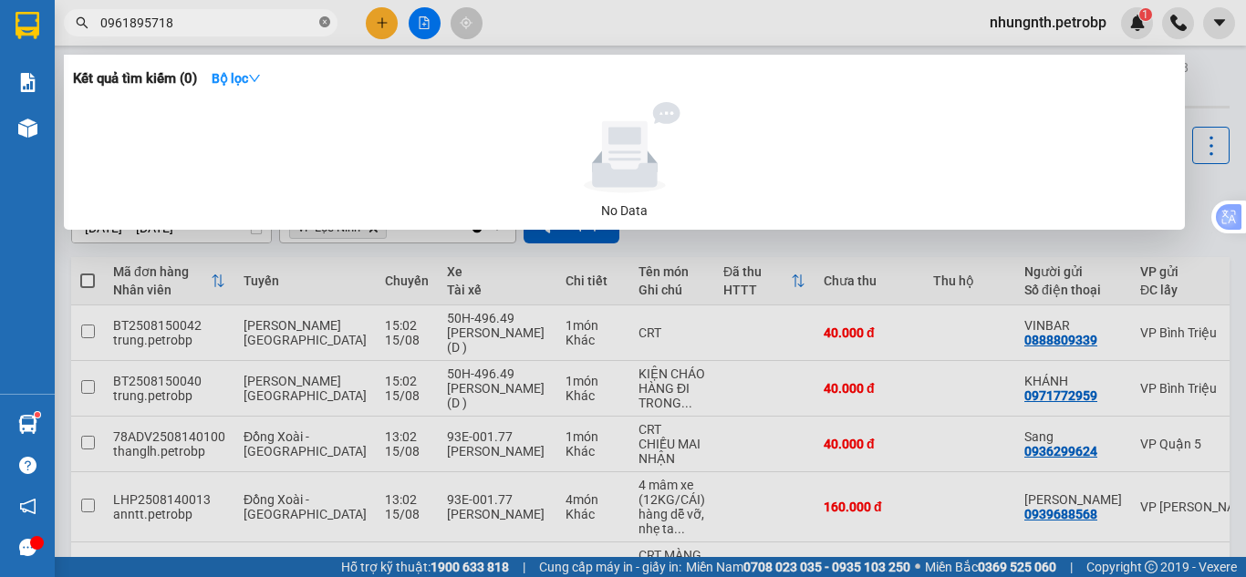
click at [322, 24] on icon "close-circle" at bounding box center [324, 21] width 11 height 11
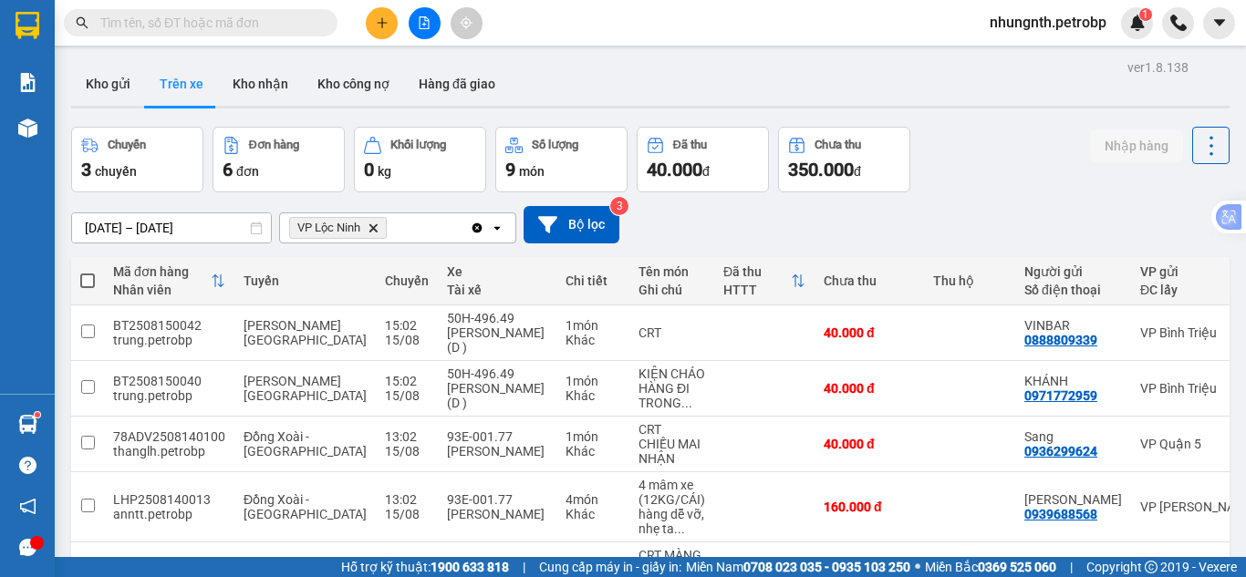
click at [206, 21] on input "text" at bounding box center [207, 23] width 215 height 20
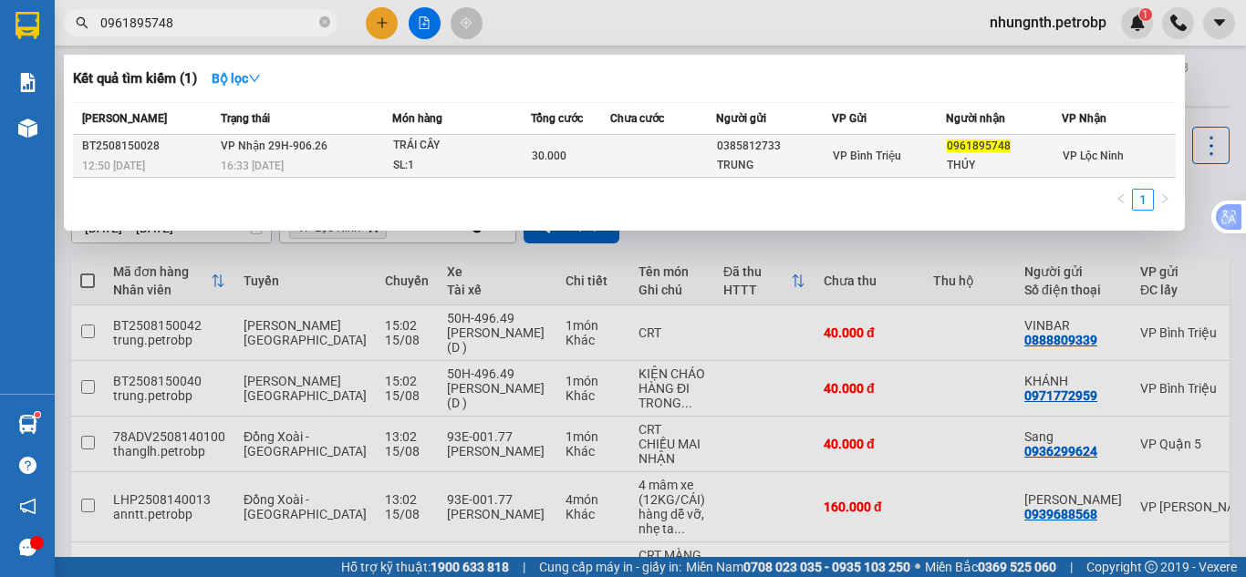
type input "0961895748"
click at [661, 154] on td at bounding box center [663, 156] width 106 height 43
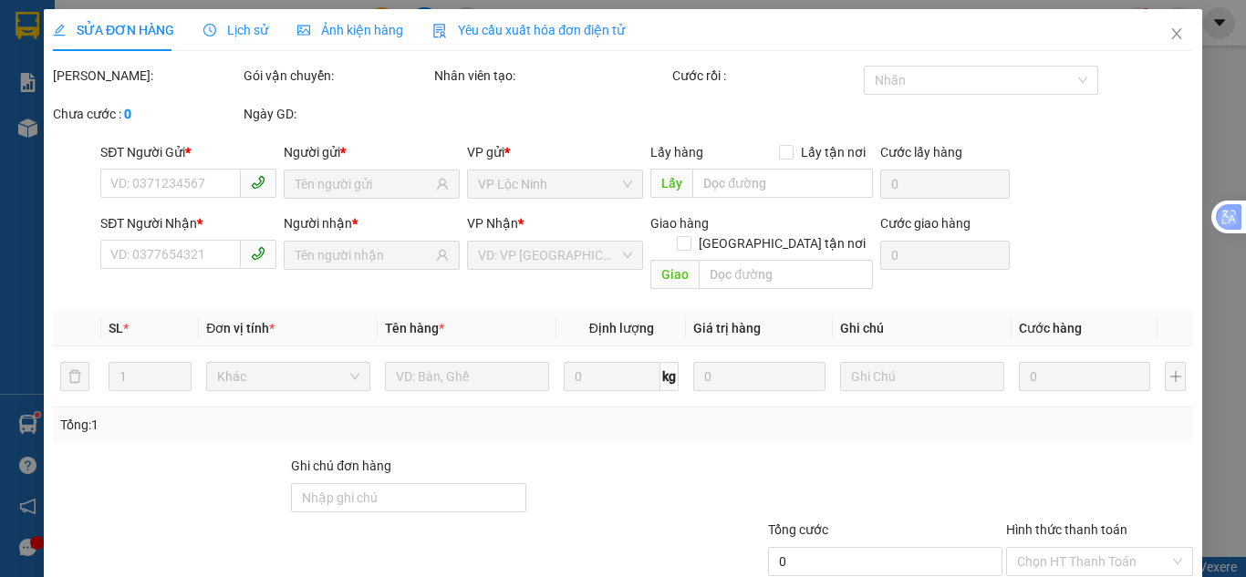
type input "0385812733"
type input "TRUNG"
type input "0961895748"
type input "THÚY"
type input "30.000"
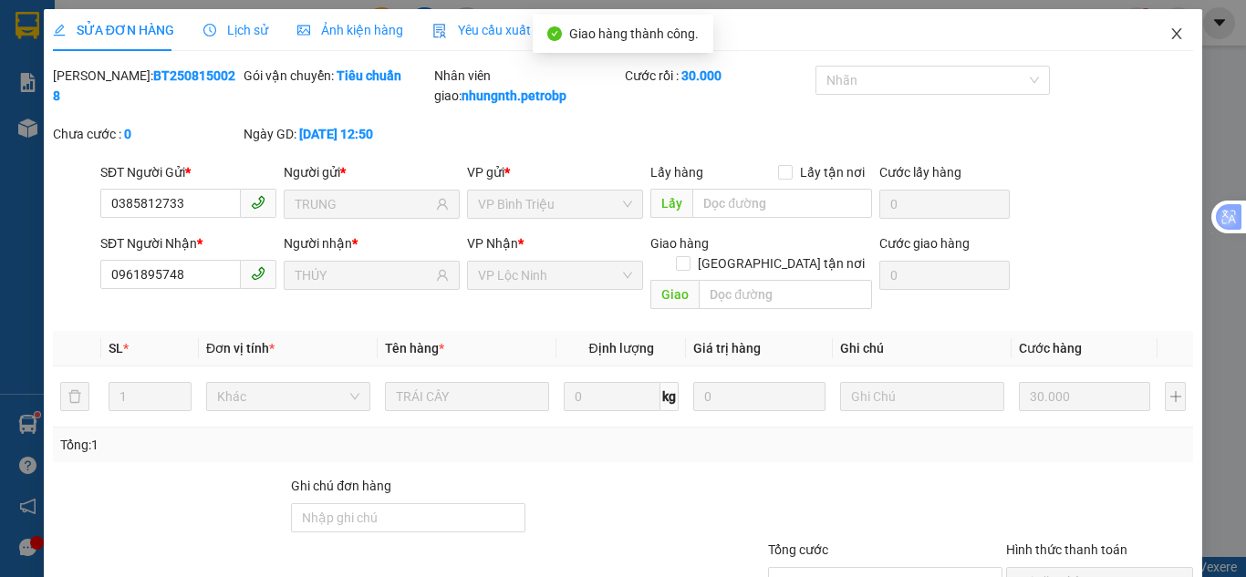
click at [1169, 37] on icon "close" at bounding box center [1176, 33] width 15 height 15
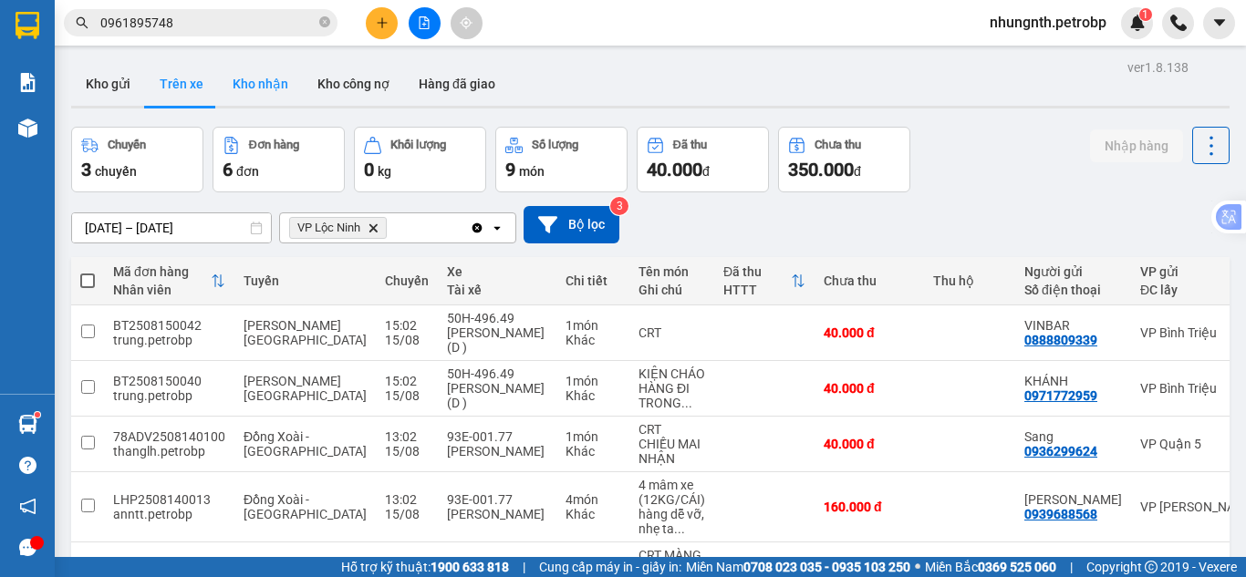
click at [253, 84] on button "Kho nhận" at bounding box center [260, 84] width 85 height 44
